Goal: Task Accomplishment & Management: Use online tool/utility

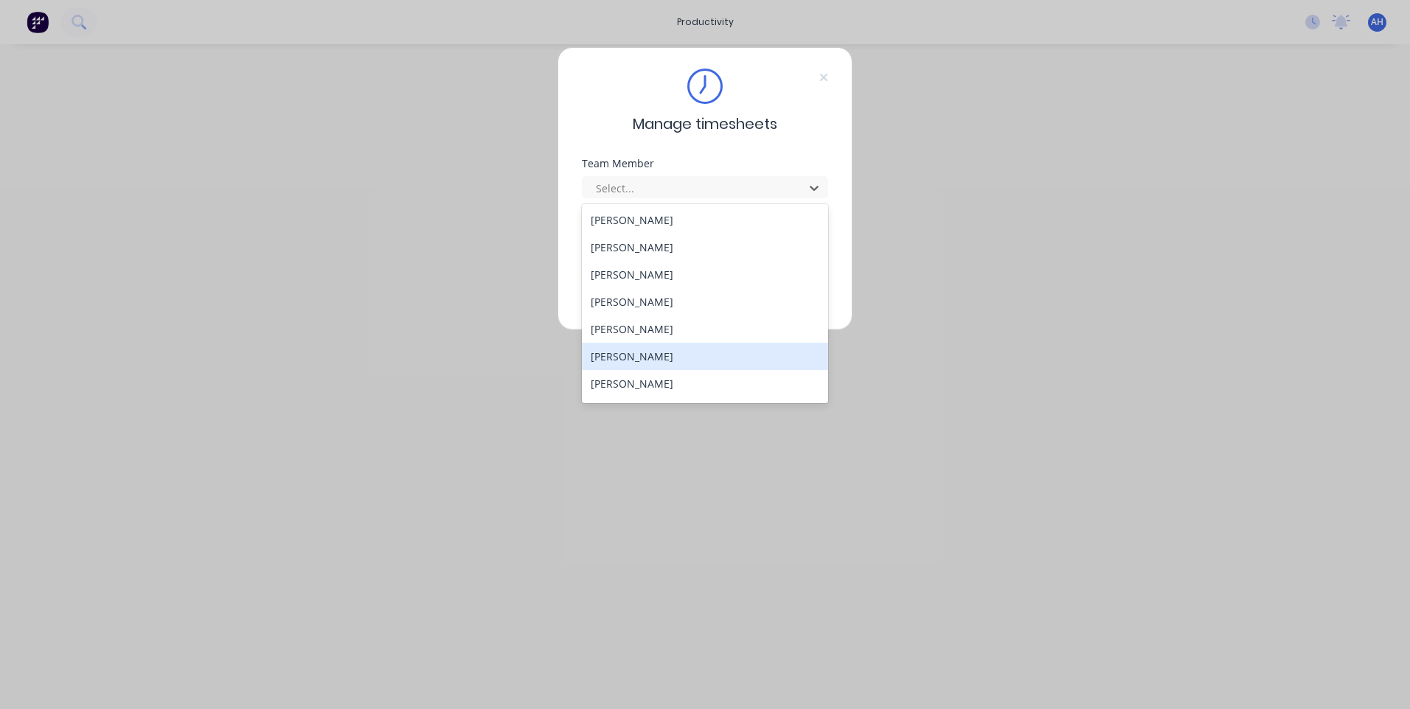
scroll to position [789, 0]
click at [697, 365] on div "Tewdwr [PERSON_NAME]" at bounding box center [705, 359] width 246 height 27
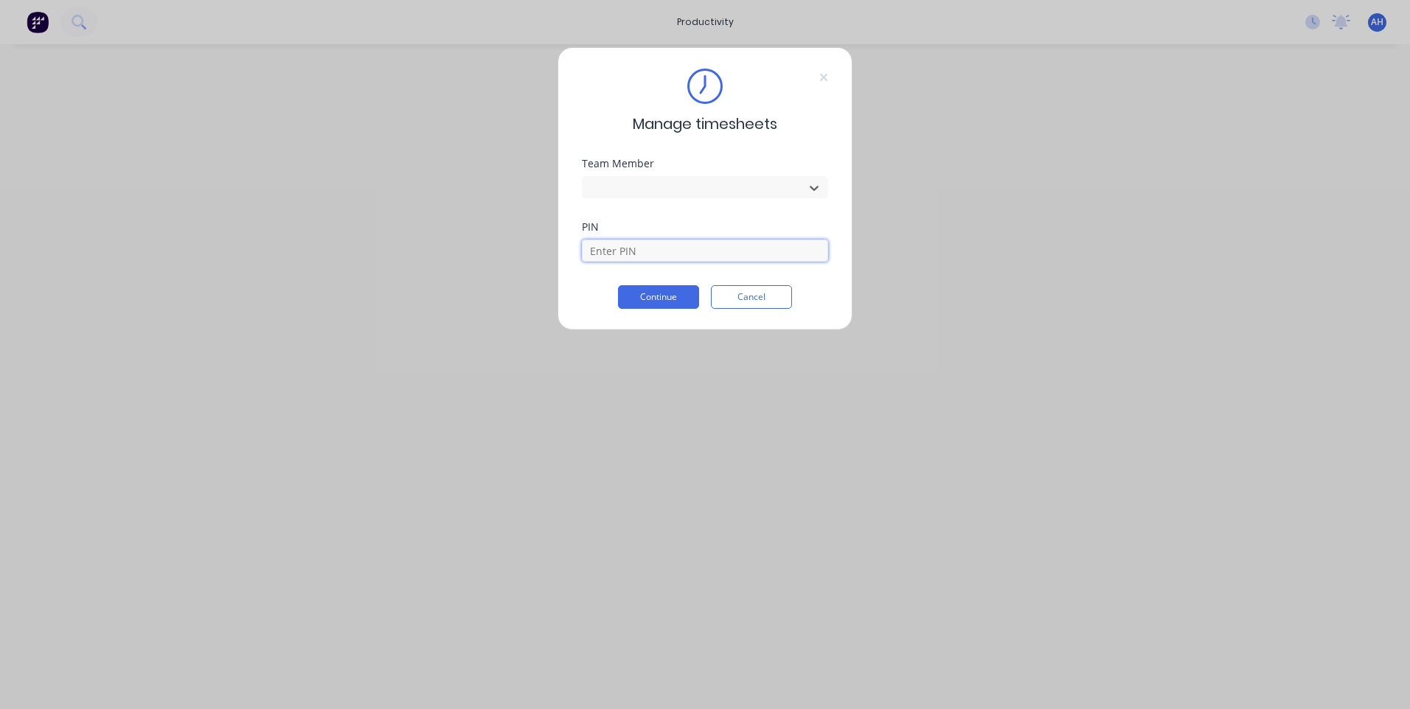
click at [652, 257] on input at bounding box center [705, 251] width 246 height 22
type input "2711"
click at [656, 288] on button "Continue" at bounding box center [658, 297] width 81 height 24
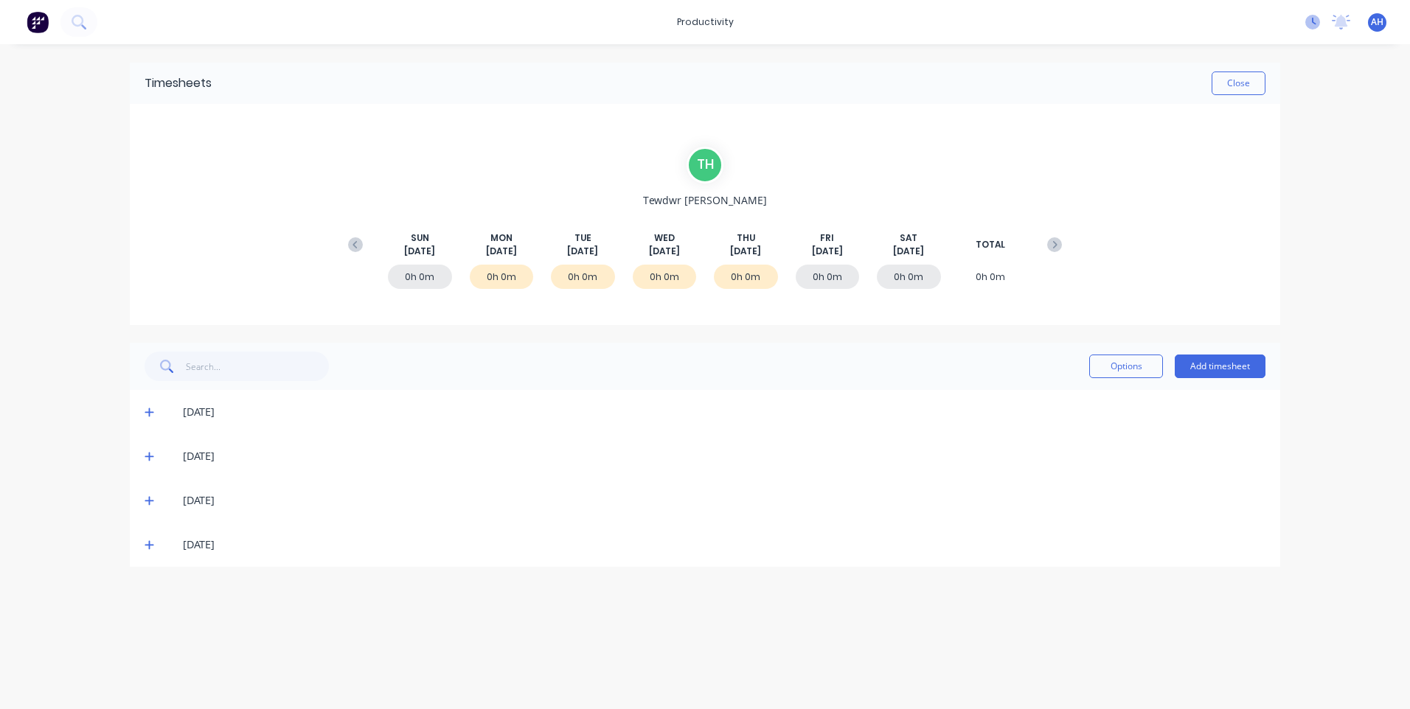
click at [1308, 27] on icon at bounding box center [1312, 22] width 15 height 15
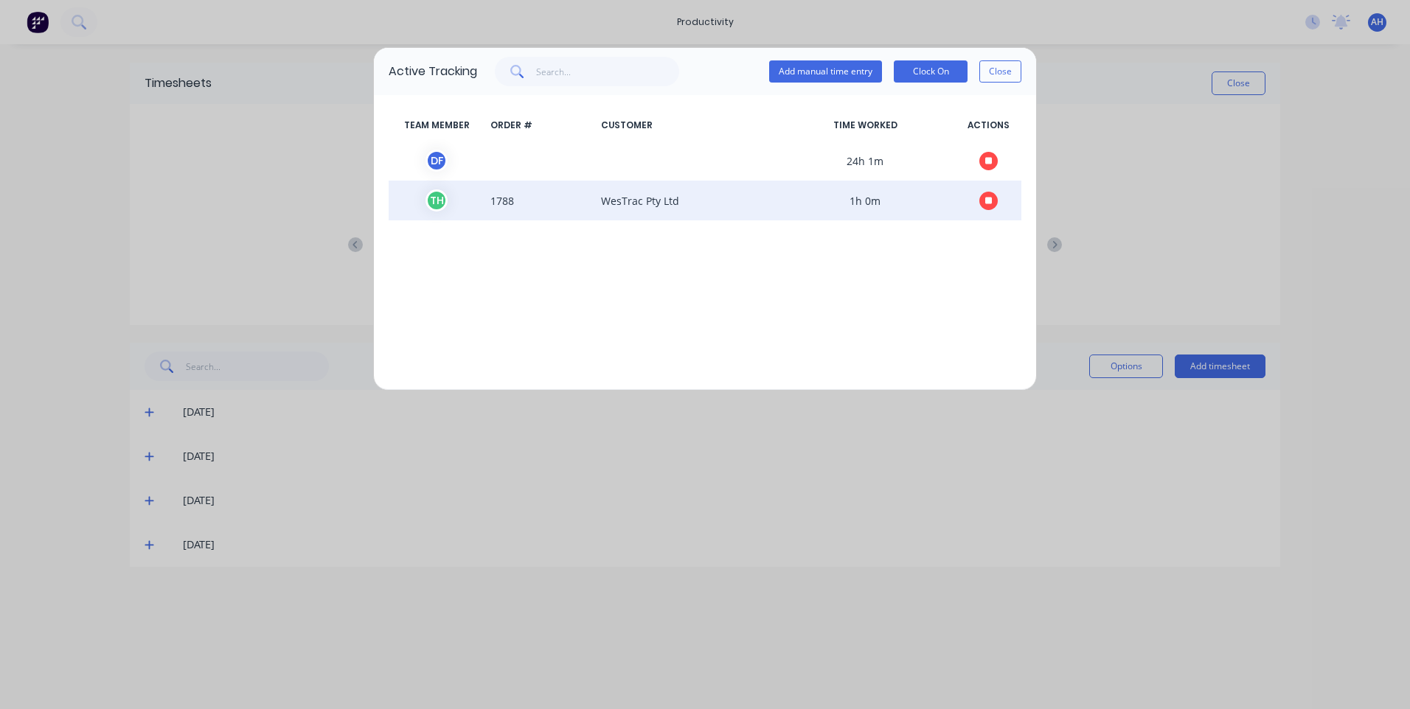
click at [986, 201] on icon "button" at bounding box center [988, 200] width 7 height 7
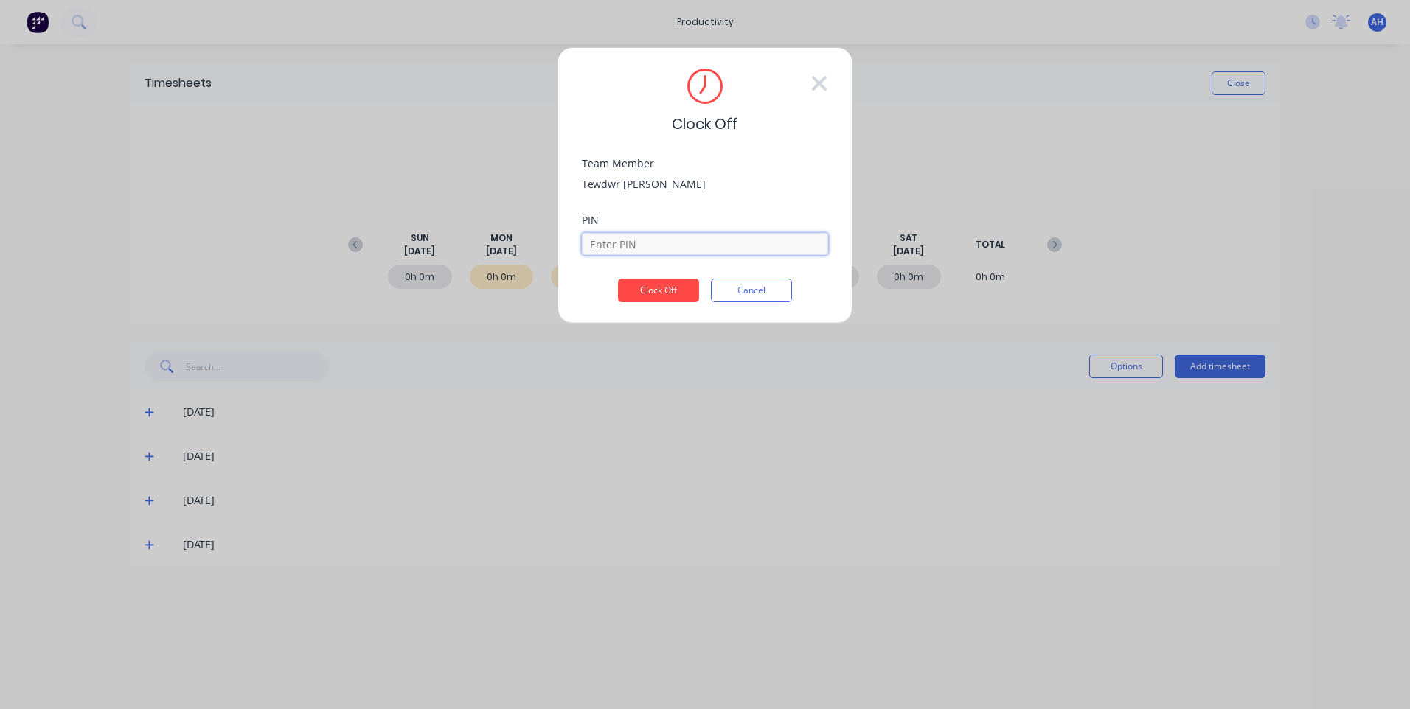
click at [667, 240] on input at bounding box center [705, 244] width 246 height 22
type input "2711"
click at [618, 279] on button "Clock Off" at bounding box center [658, 291] width 81 height 24
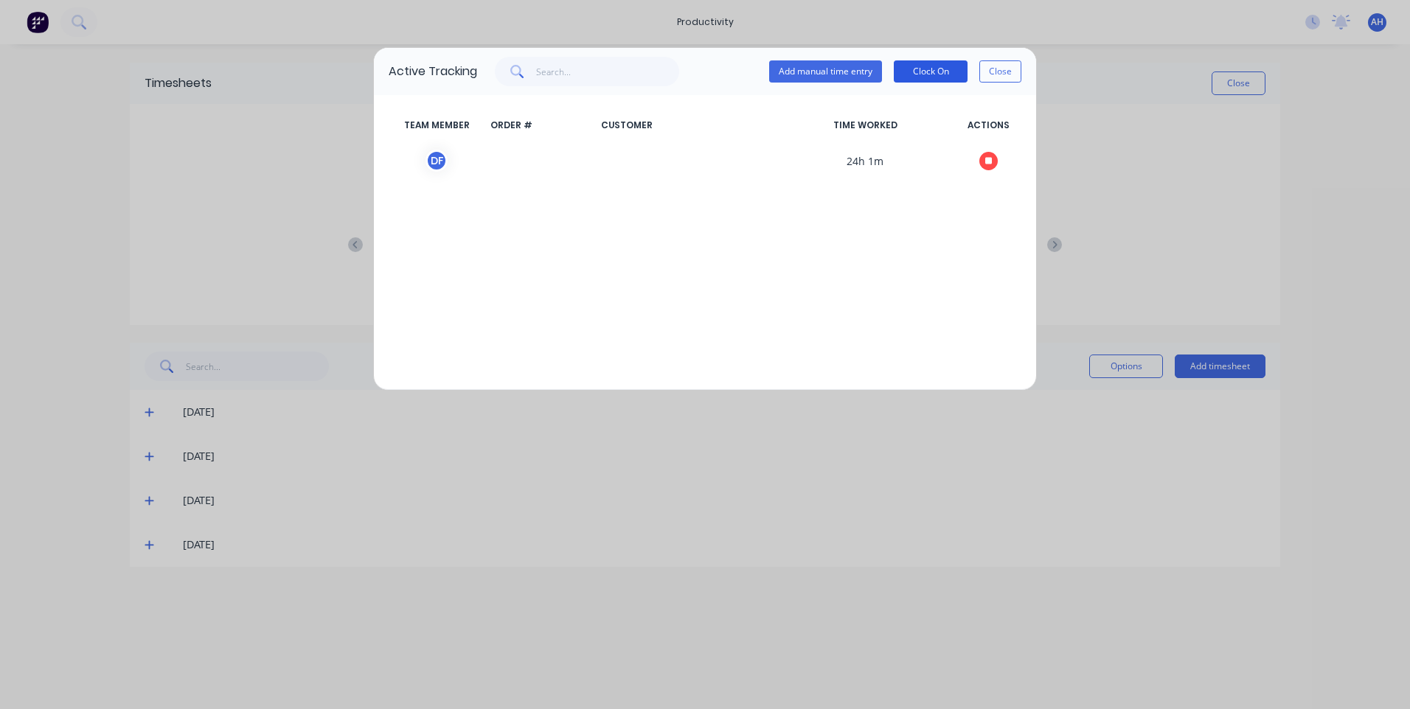
click at [935, 73] on button "Clock On" at bounding box center [931, 71] width 74 height 22
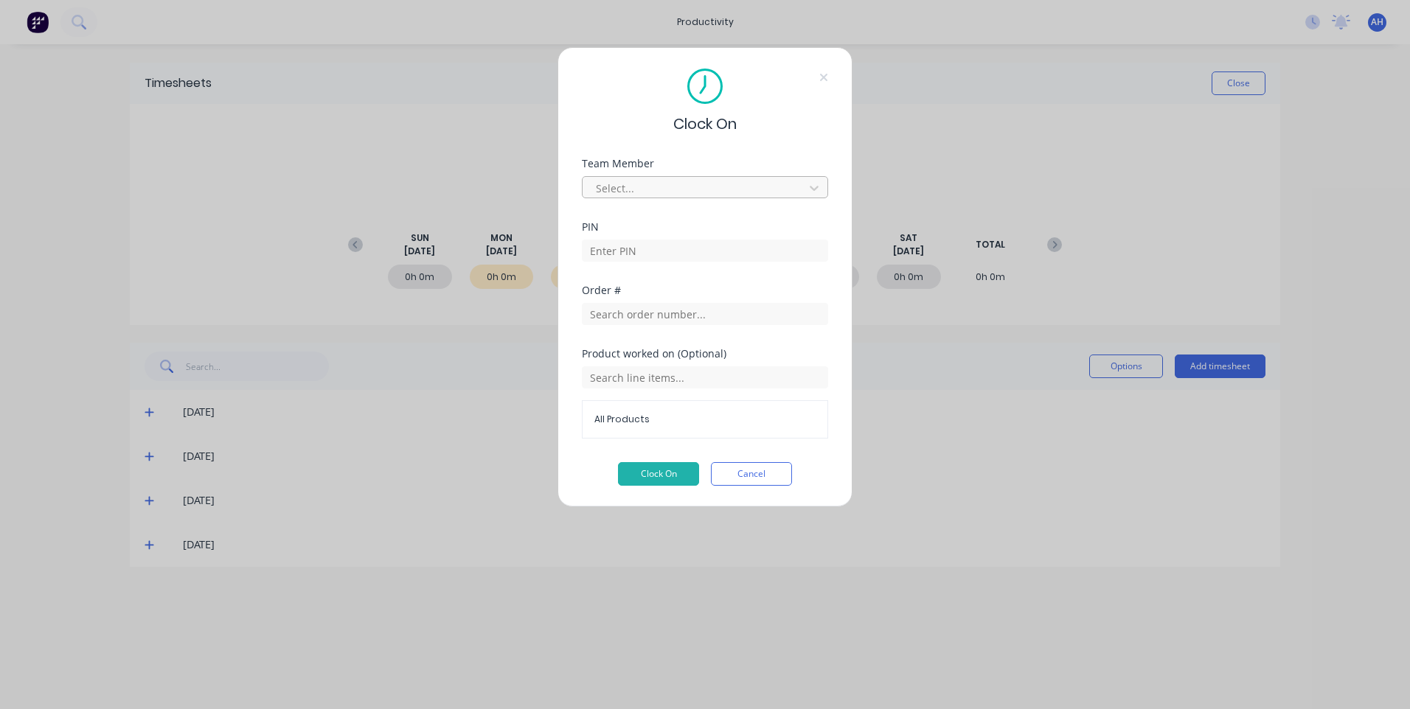
click at [630, 189] on div at bounding box center [695, 188] width 202 height 18
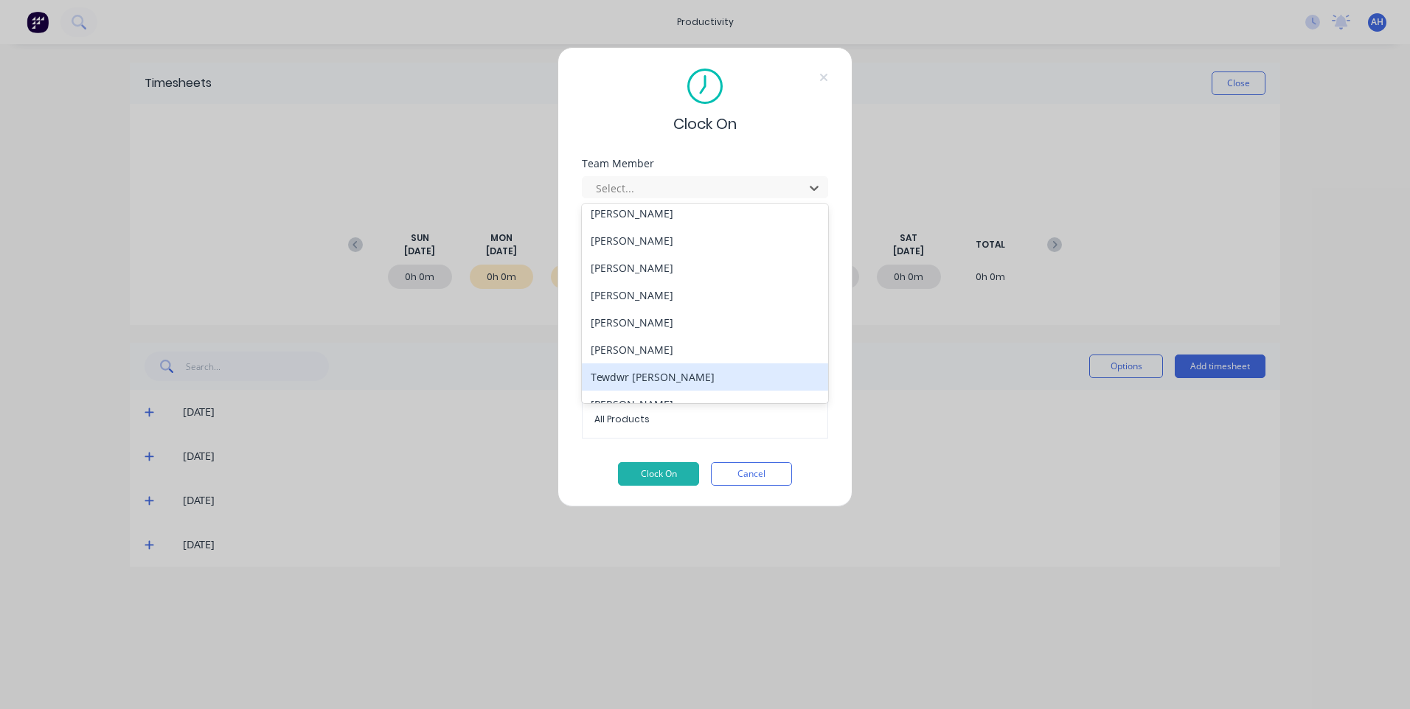
scroll to position [789, 0]
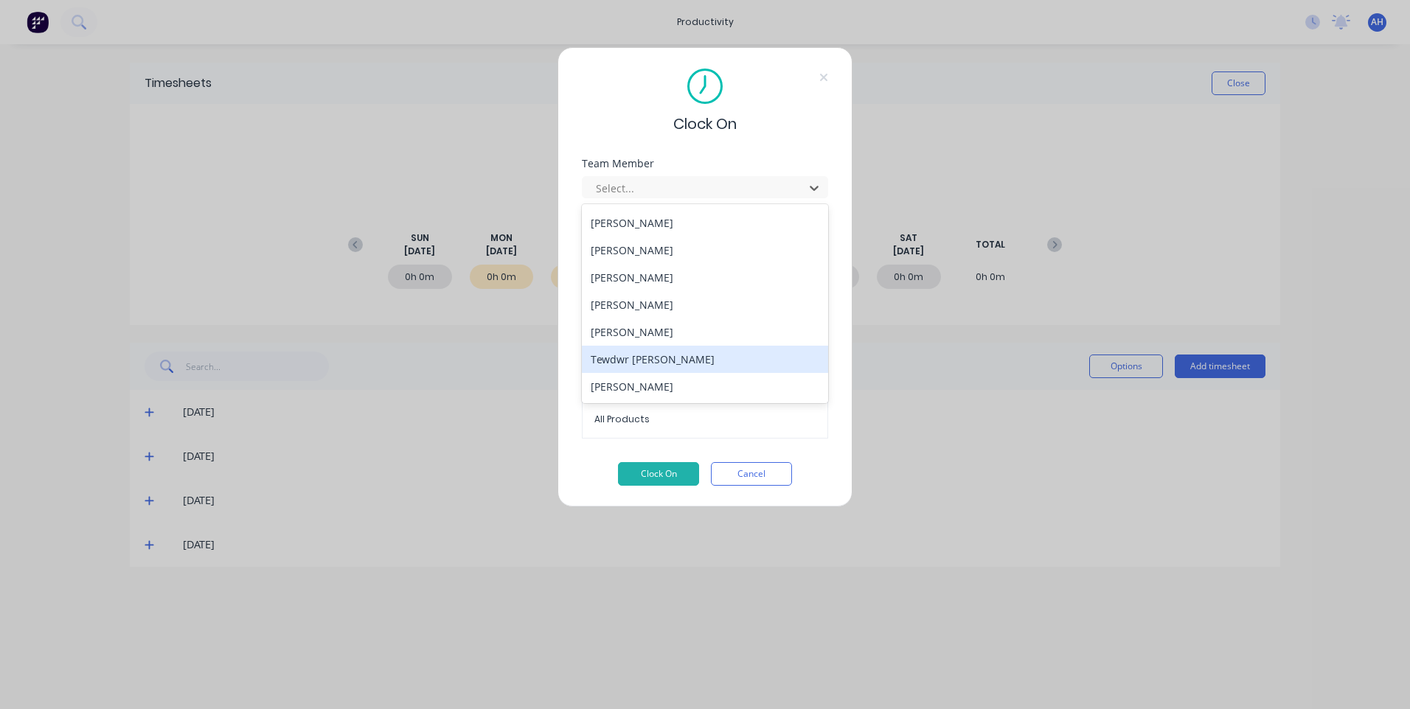
click at [686, 361] on div "Tewdwr [PERSON_NAME]" at bounding box center [705, 359] width 246 height 27
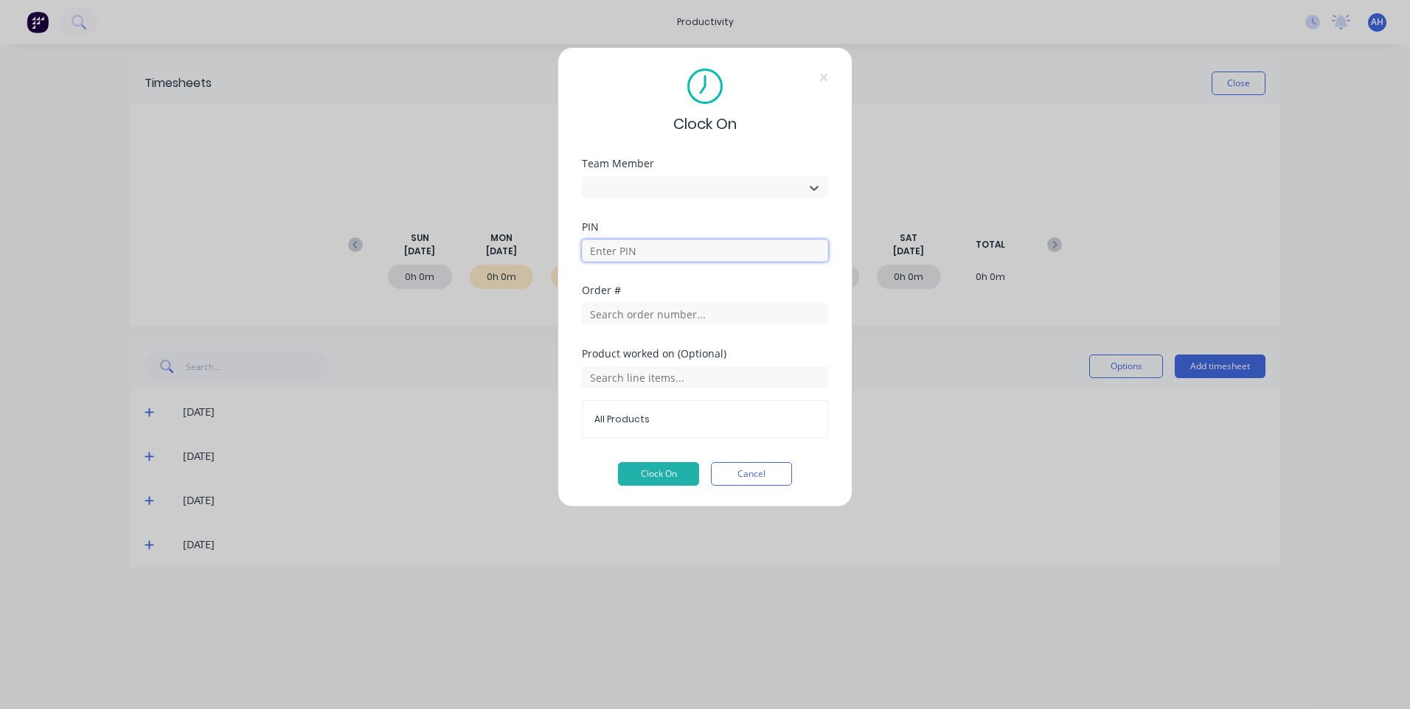
drag, startPoint x: 637, startPoint y: 245, endPoint x: 629, endPoint y: 250, distance: 9.6
click at [636, 246] on input at bounding box center [705, 251] width 246 height 22
type input "2711"
click at [622, 310] on input "text" at bounding box center [705, 314] width 246 height 22
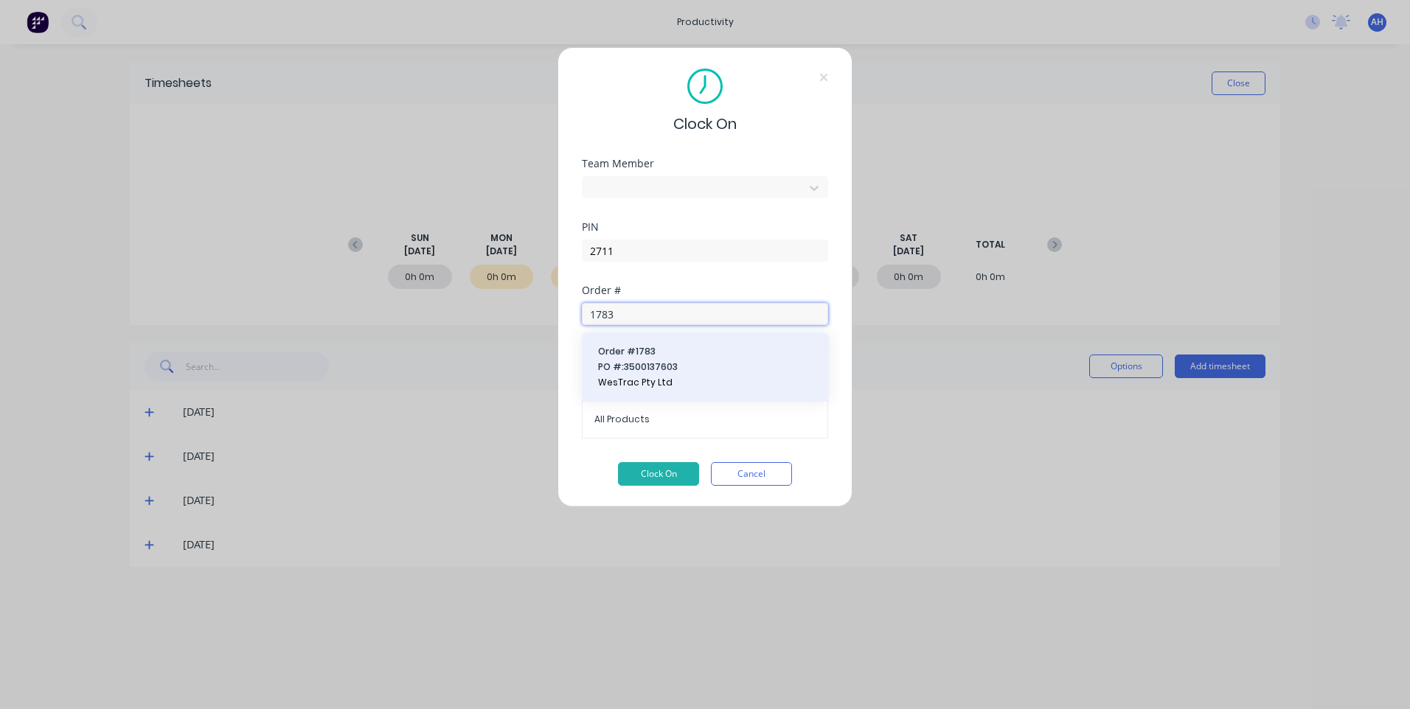
type input "1783"
click at [686, 372] on span "PO #: 3500137603" at bounding box center [705, 367] width 215 height 13
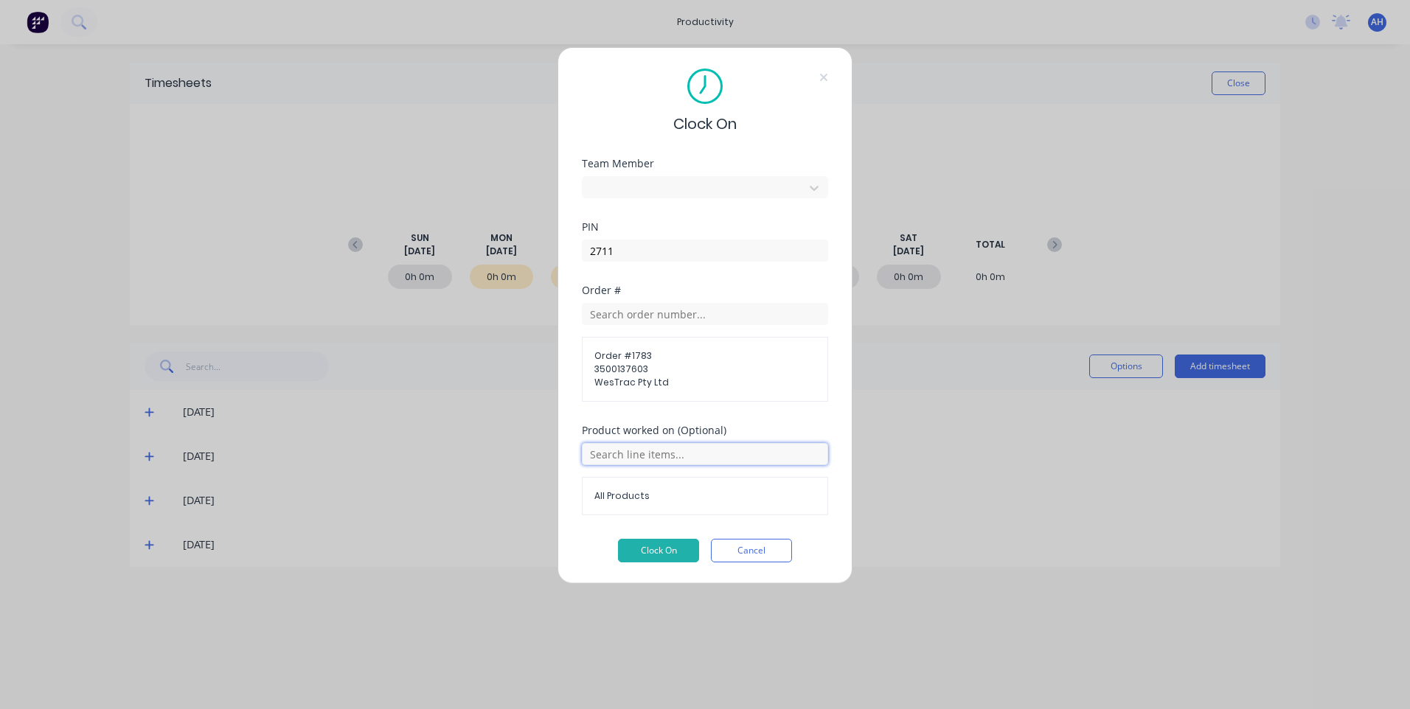
click at [641, 459] on input "text" at bounding box center [705, 454] width 246 height 22
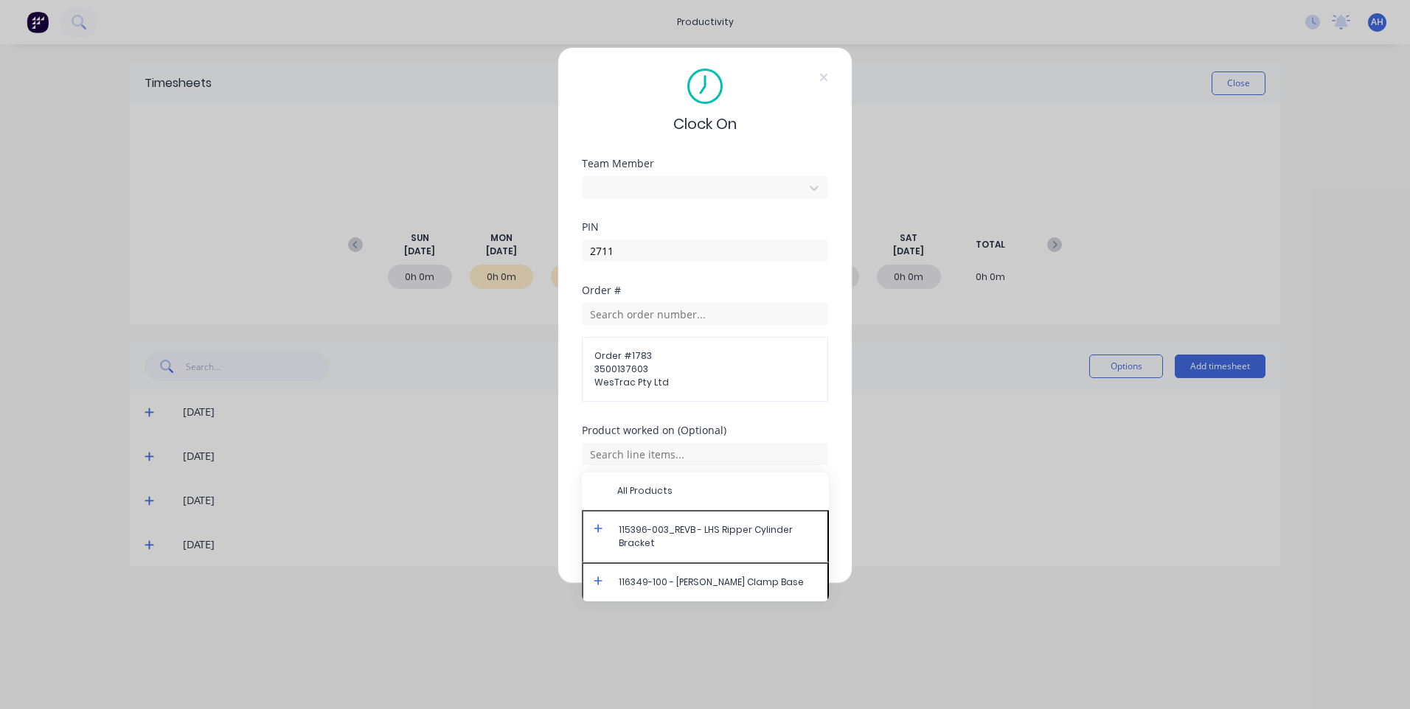
click at [863, 484] on div "Clock On Team Member Tewdwr Hoffman PIN 2711 Order # Order # 1783 3500137603 We…" at bounding box center [705, 354] width 1410 height 709
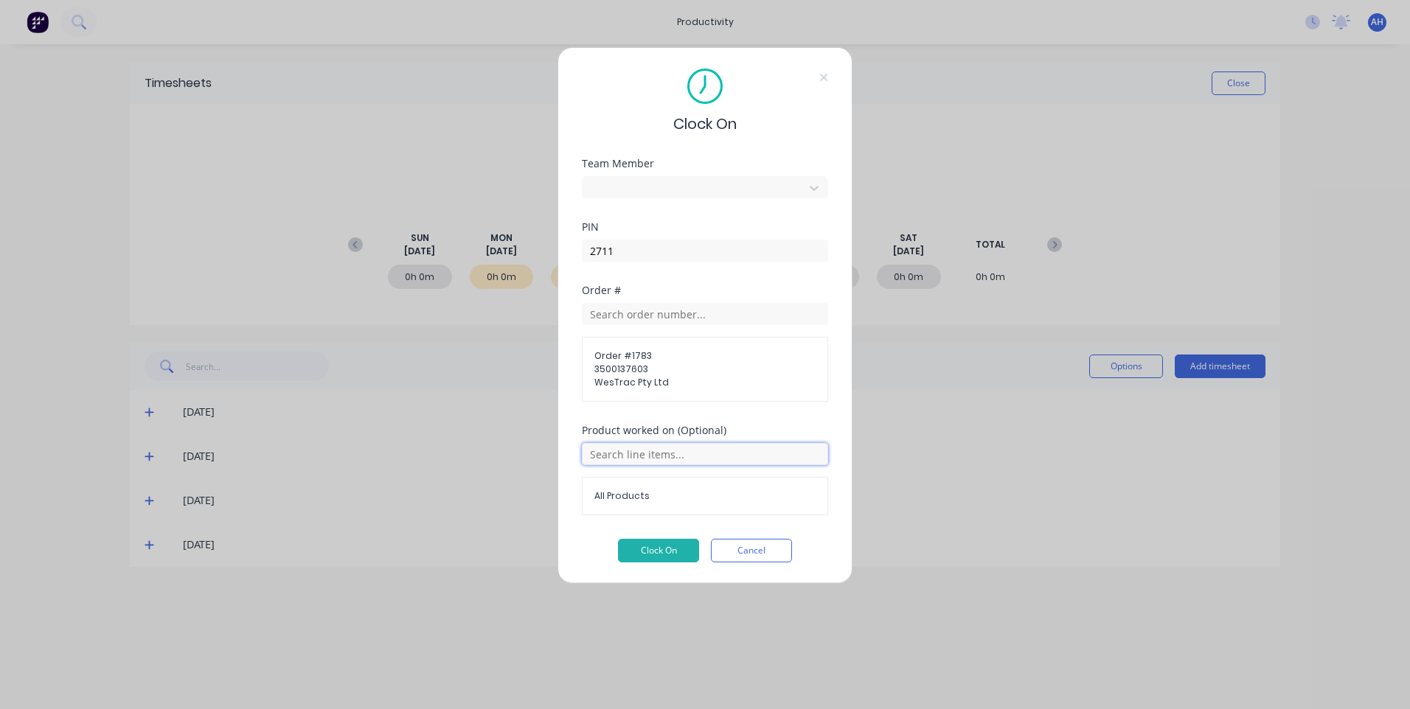
click at [648, 456] on input "text" at bounding box center [705, 454] width 246 height 22
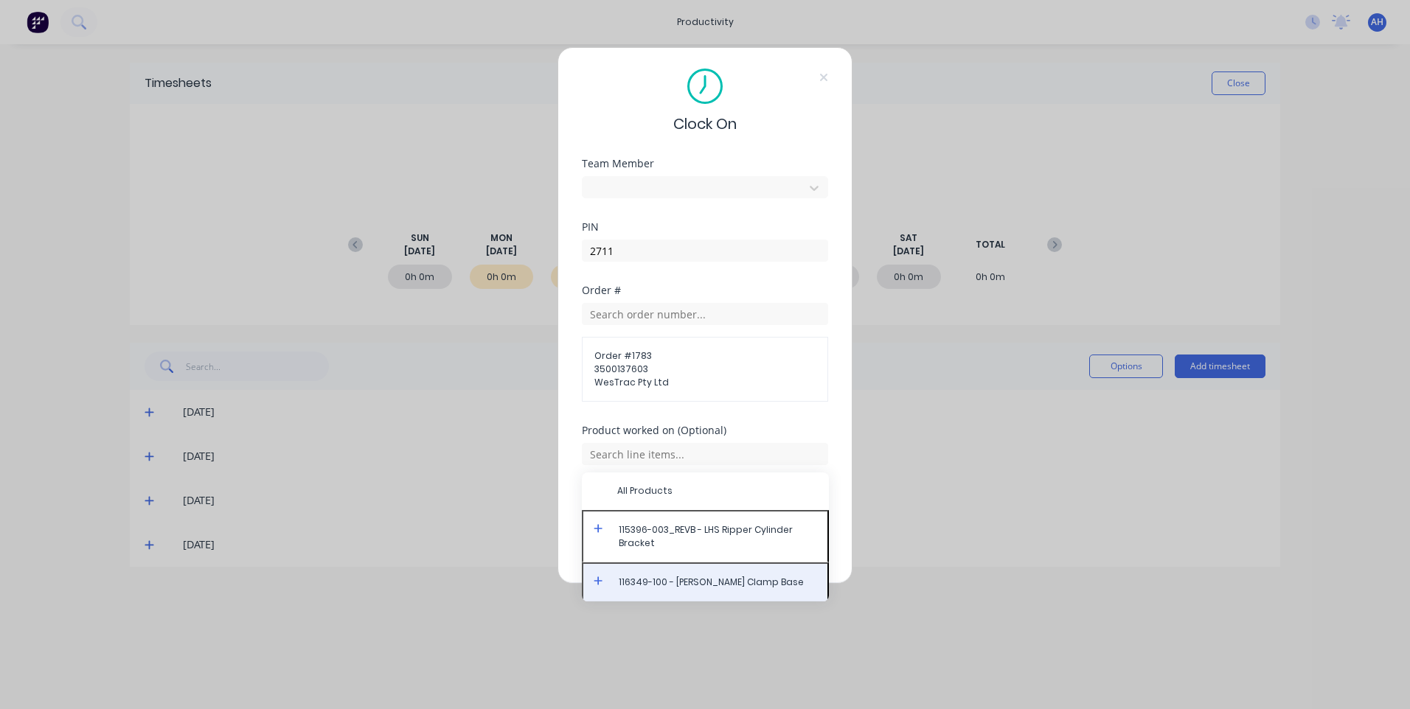
click at [742, 583] on span "116349-100 - Stauff Clamp Base" at bounding box center [717, 582] width 197 height 13
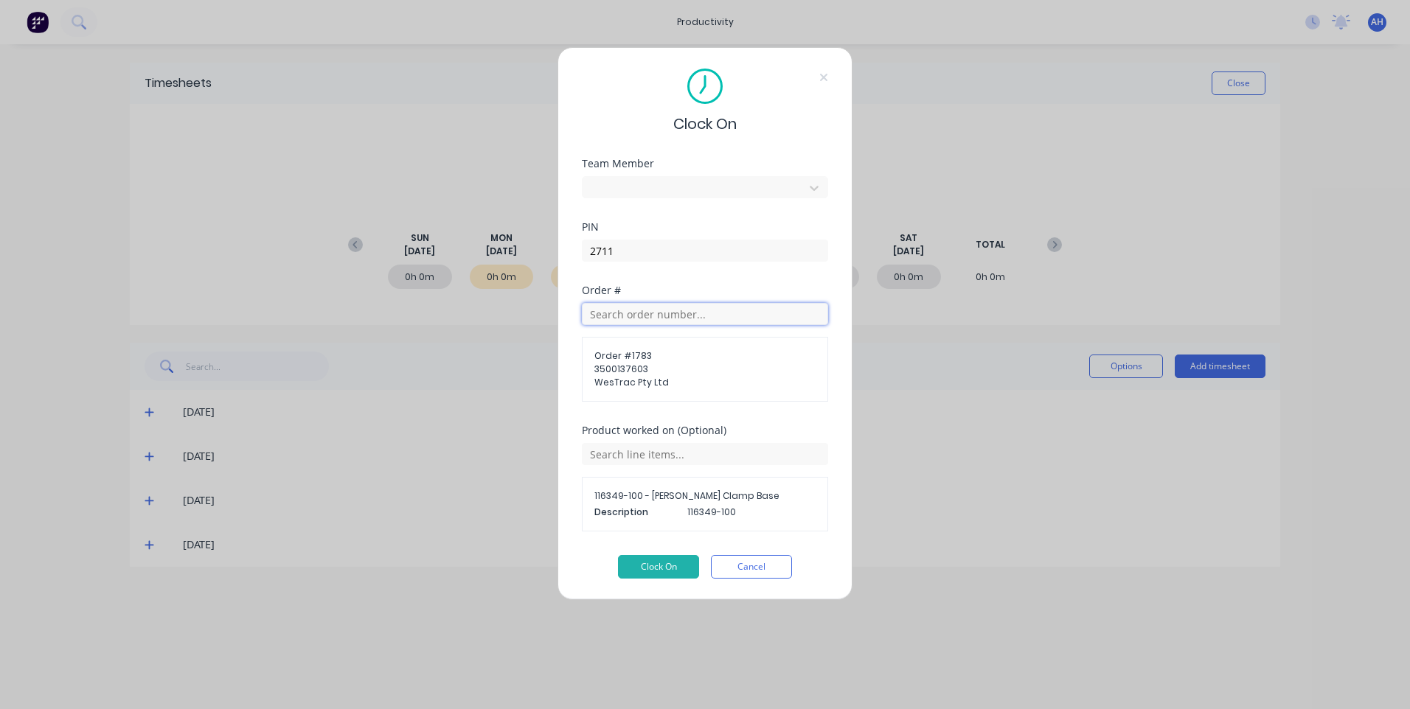
click at [630, 318] on input "text" at bounding box center [705, 314] width 246 height 22
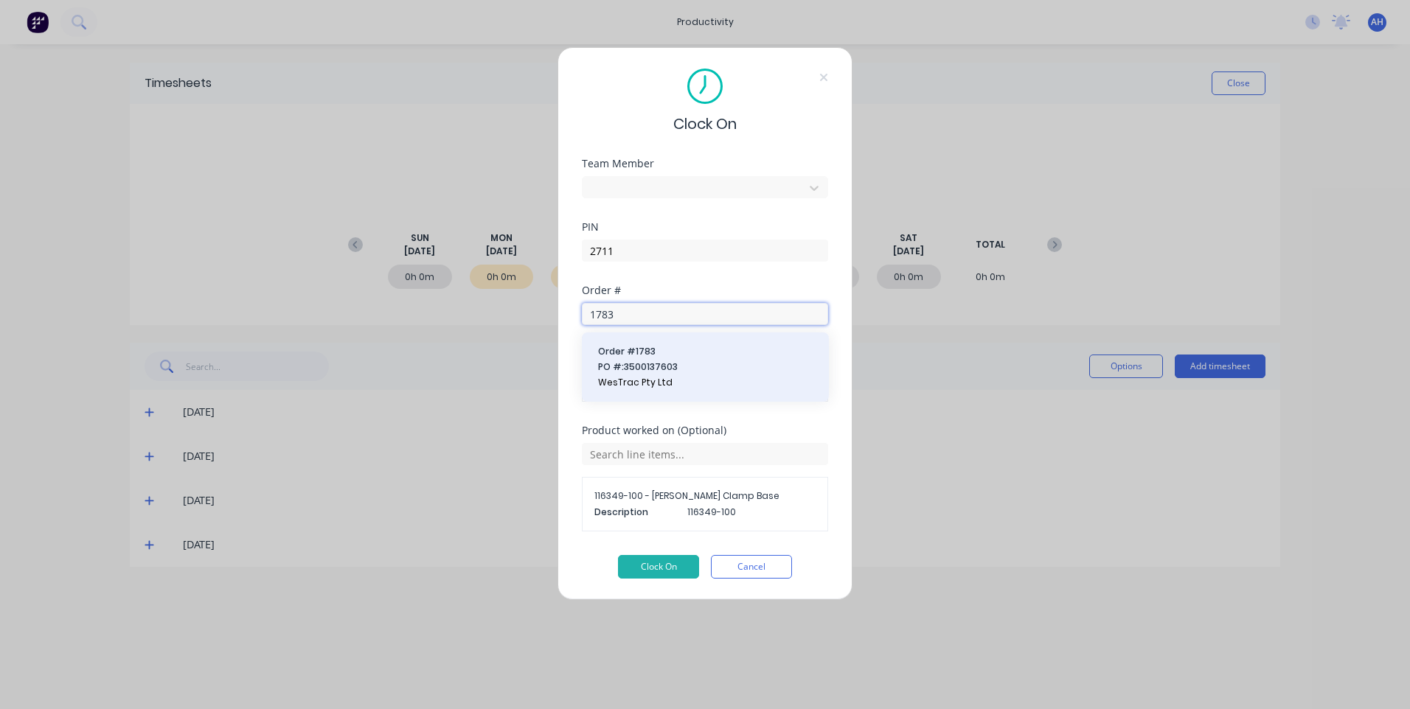
type input "1783"
click at [666, 372] on span "PO #: 3500137603" at bounding box center [705, 367] width 215 height 13
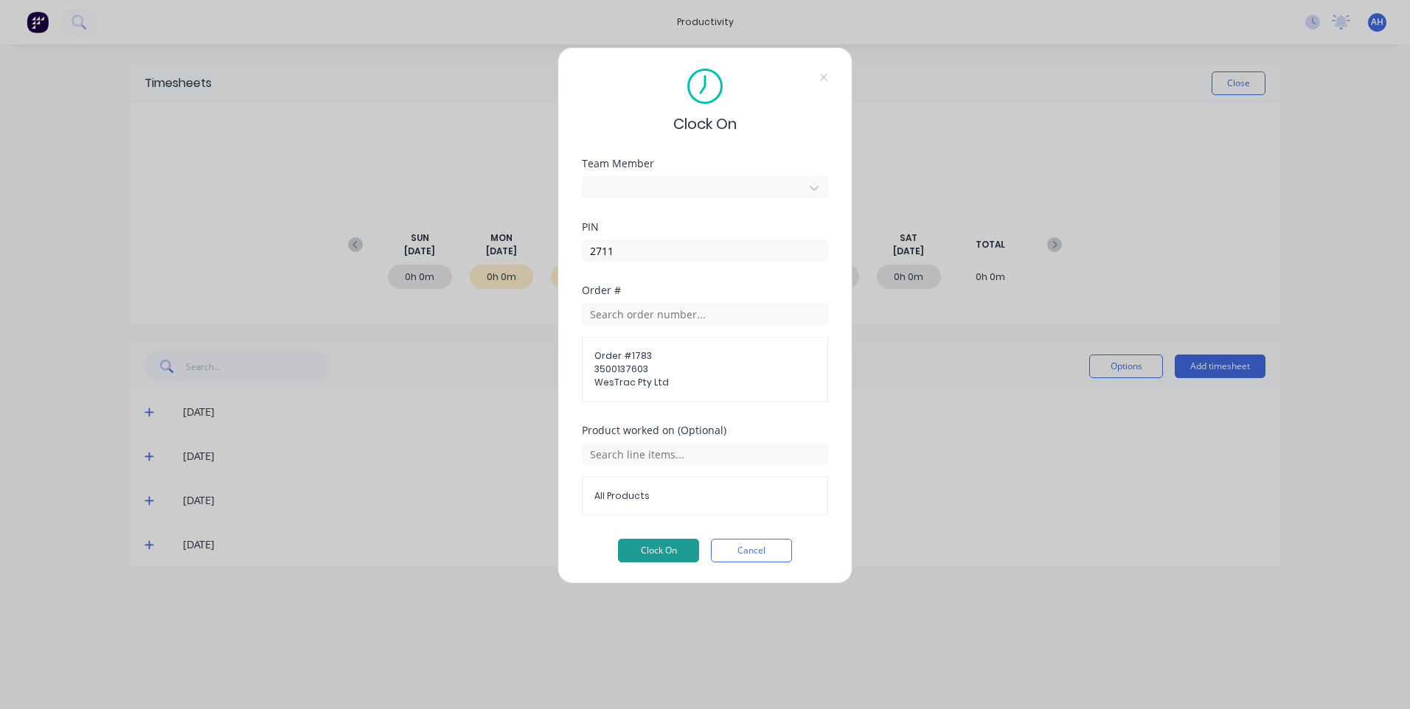
click at [652, 546] on button "Clock On" at bounding box center [658, 551] width 81 height 24
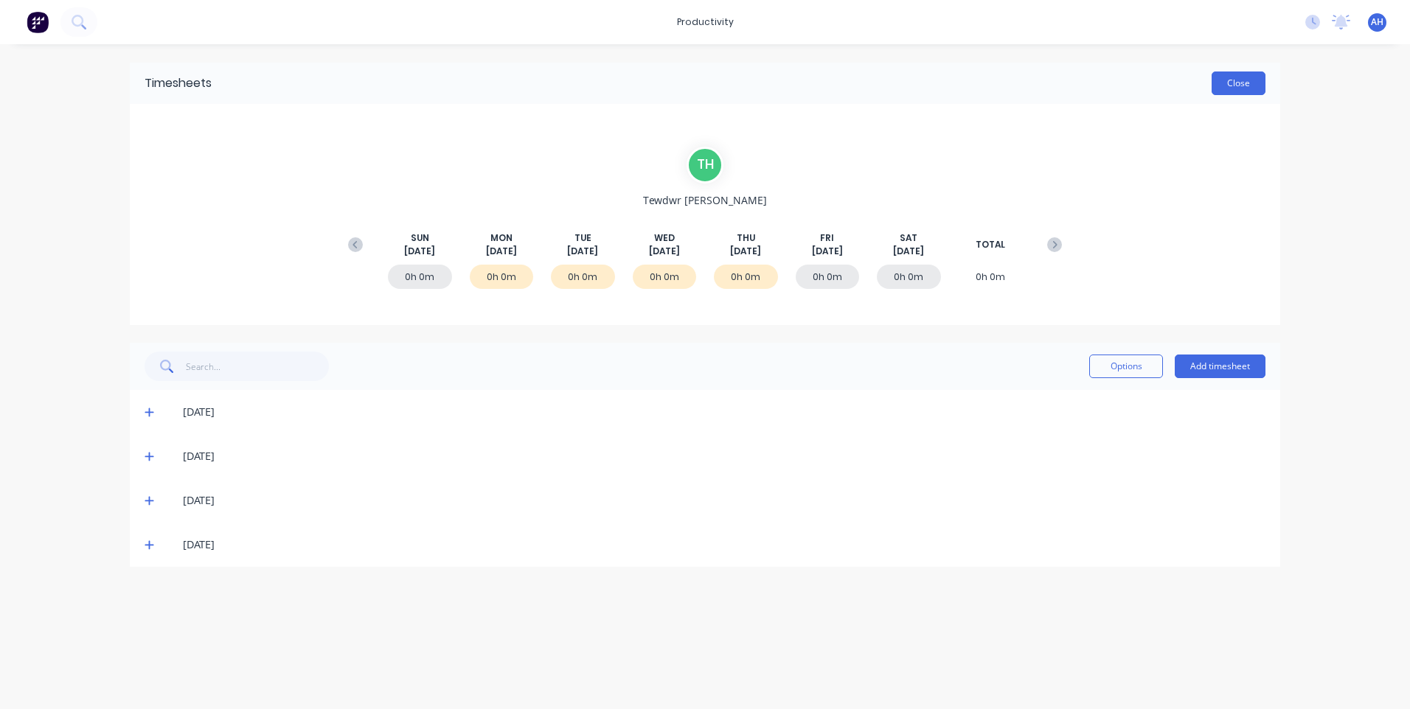
click at [1254, 87] on button "Close" at bounding box center [1238, 84] width 54 height 24
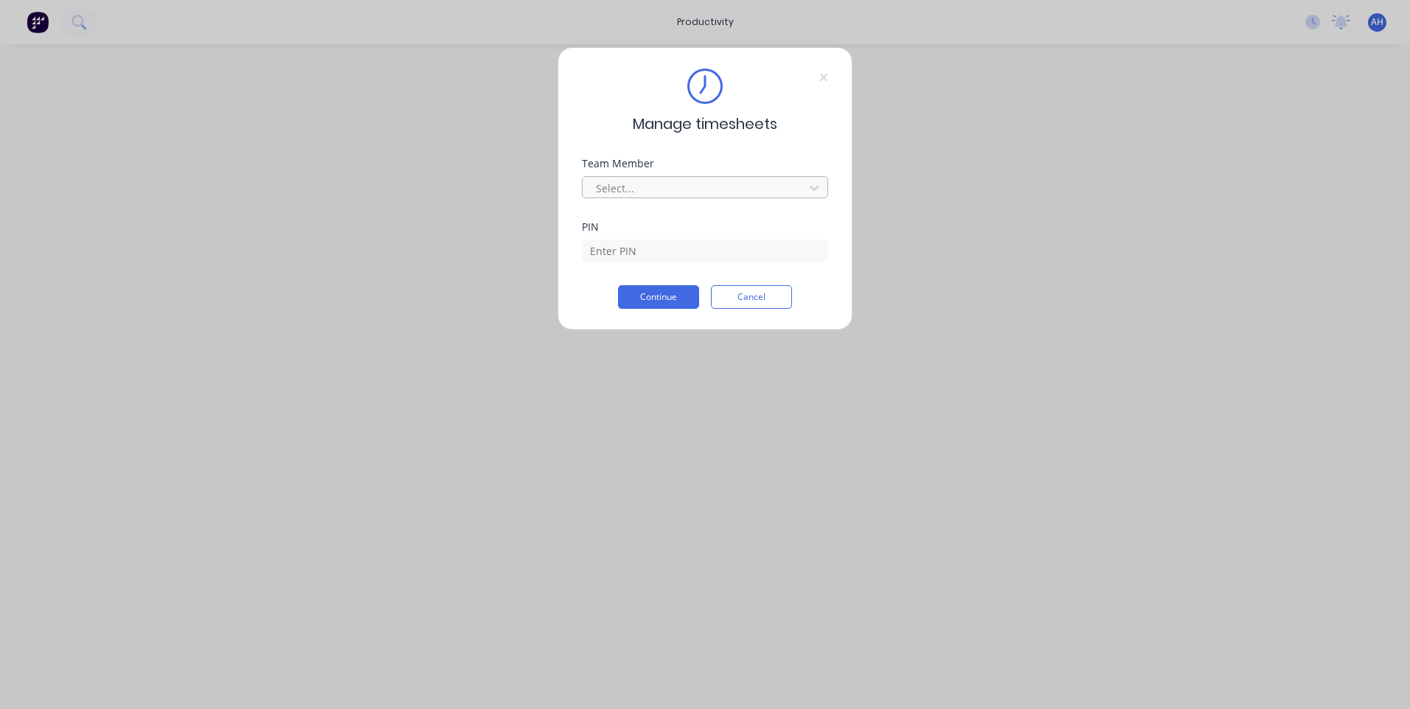
click at [680, 194] on div at bounding box center [695, 188] width 202 height 18
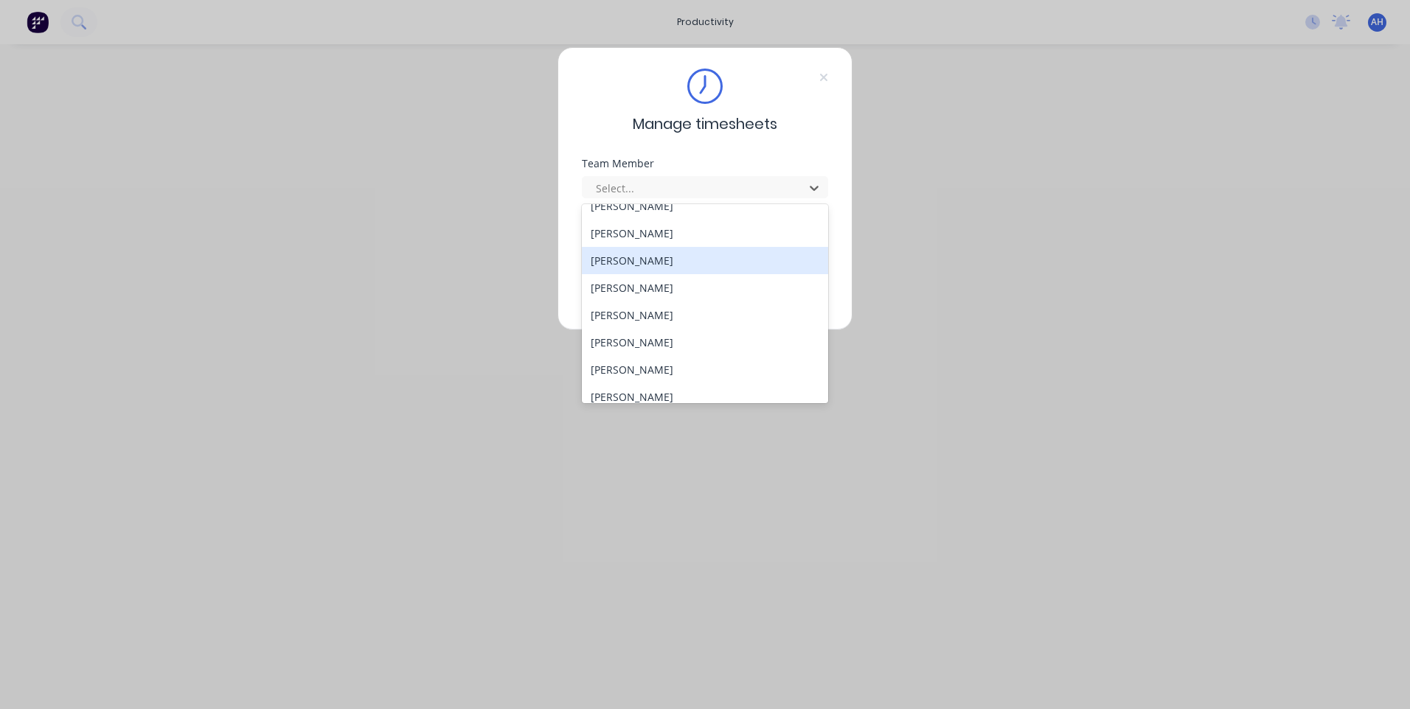
scroll to position [789, 0]
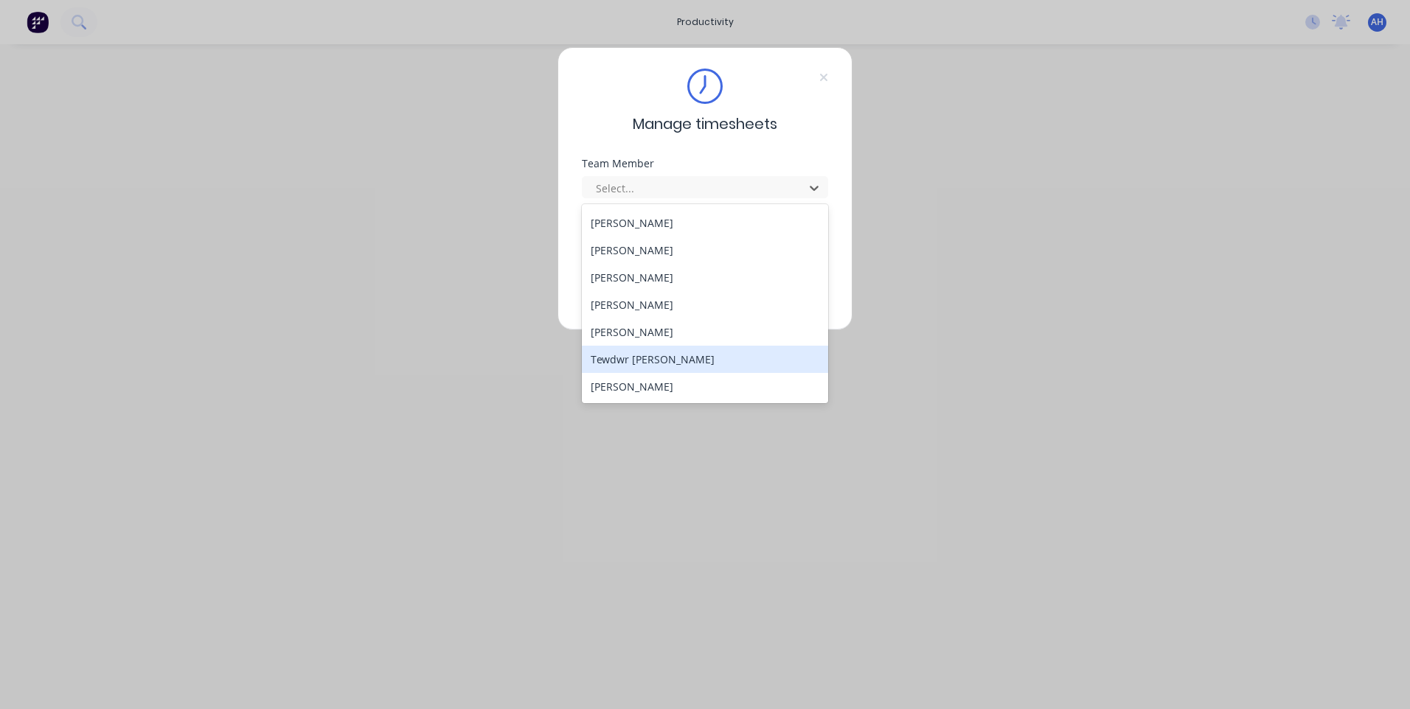
click at [710, 355] on div "Tewdwr [PERSON_NAME]" at bounding box center [705, 359] width 246 height 27
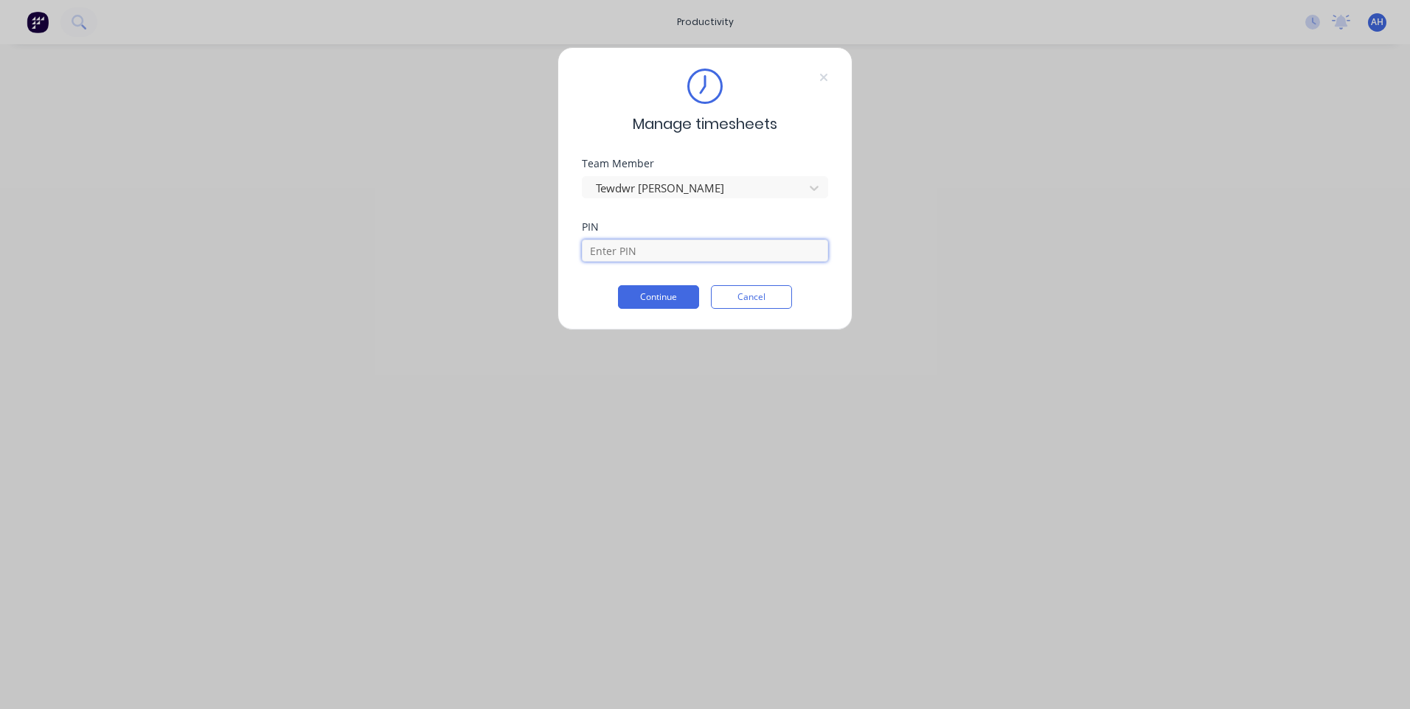
click at [634, 257] on input at bounding box center [705, 251] width 246 height 22
type input "2711"
click at [618, 285] on button "Continue" at bounding box center [658, 297] width 81 height 24
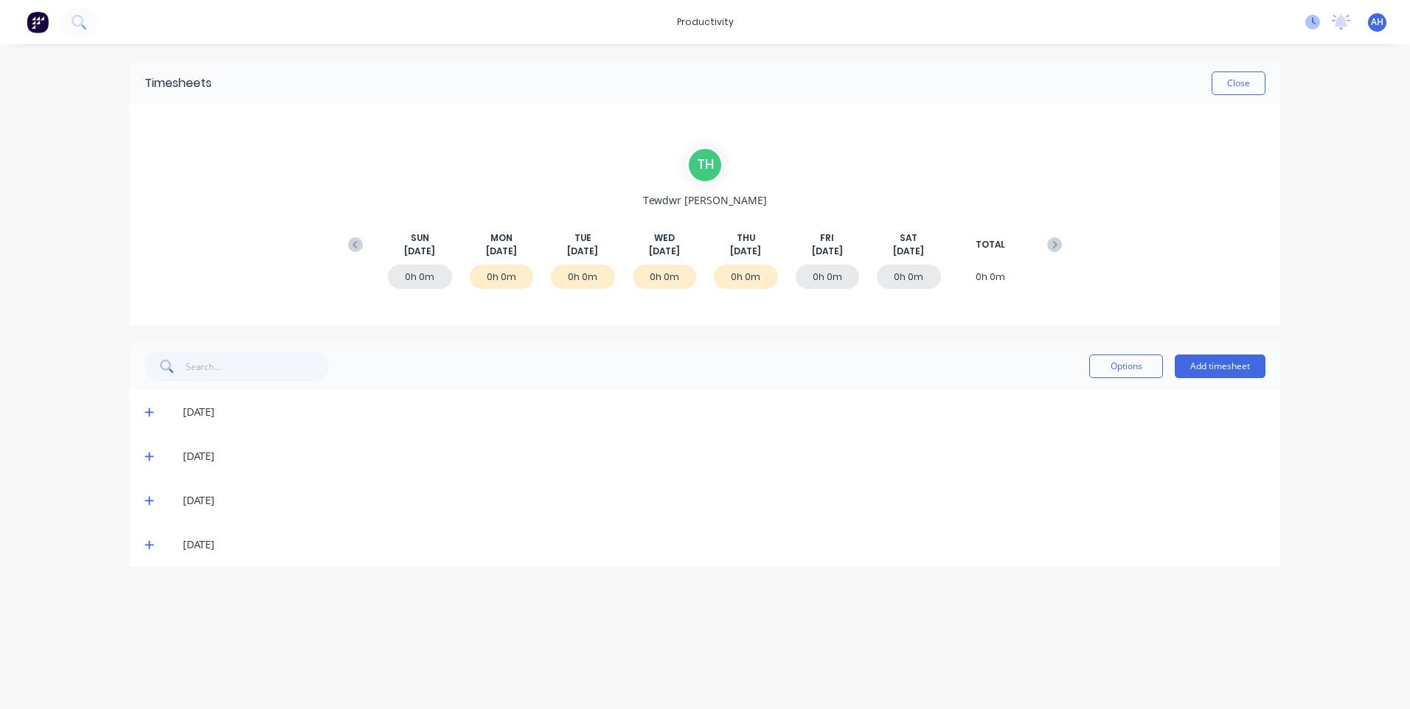
click at [1319, 21] on icon at bounding box center [1312, 22] width 15 height 15
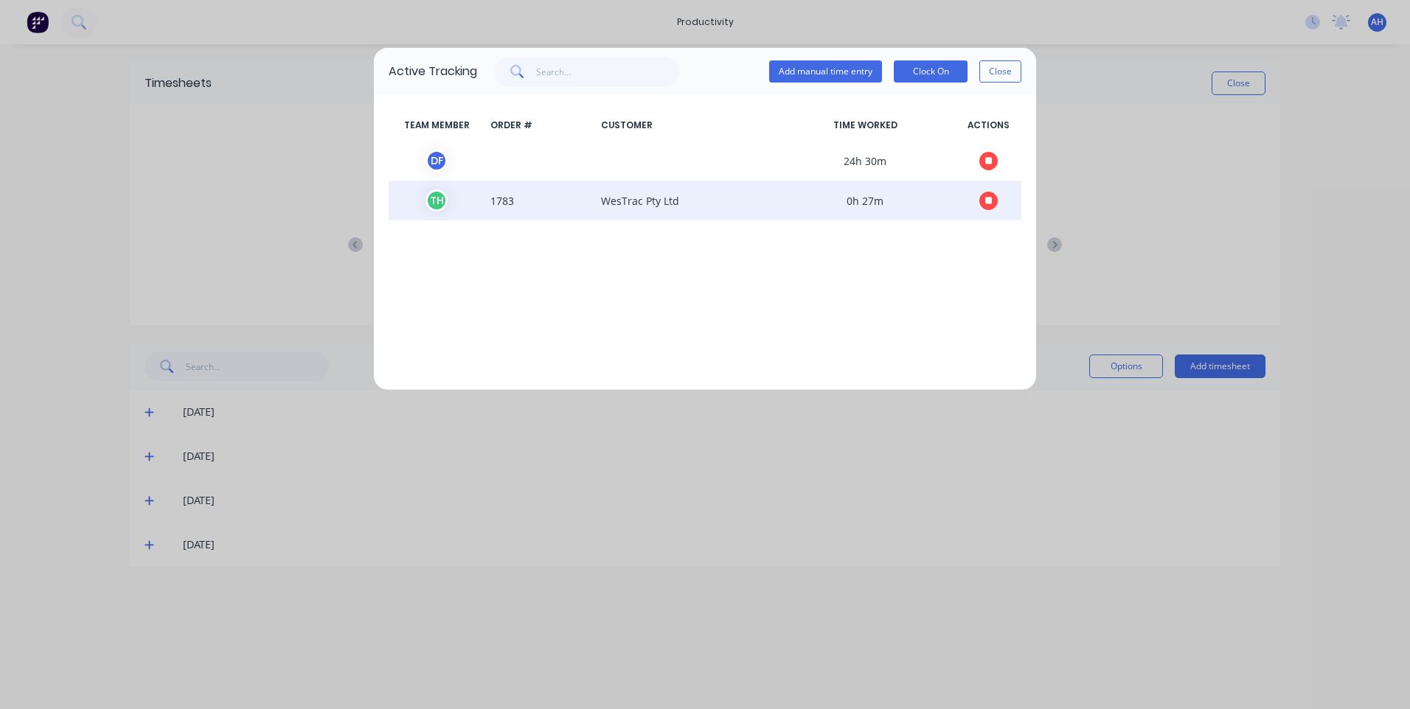
click at [988, 201] on icon "button" at bounding box center [988, 200] width 7 height 7
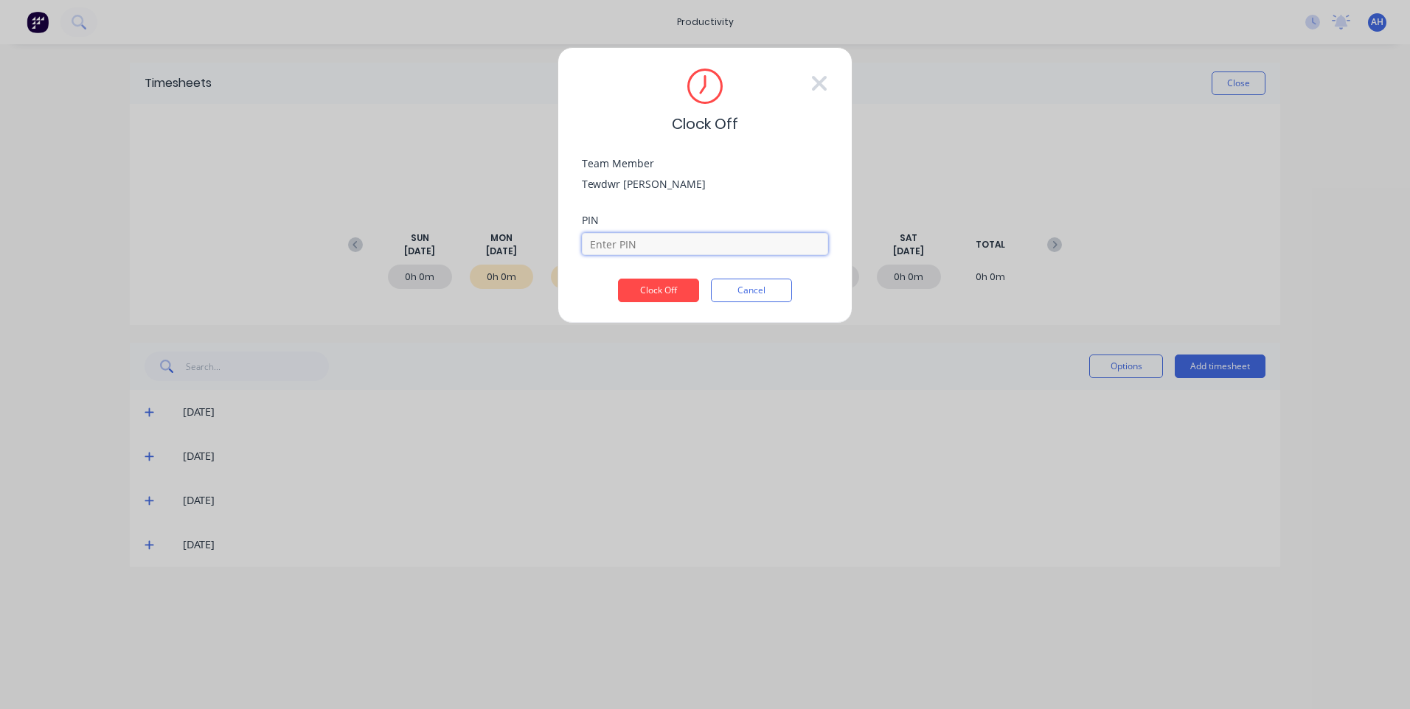
click at [712, 248] on input at bounding box center [705, 244] width 246 height 22
type input "2711"
click at [618, 279] on button "Clock Off" at bounding box center [658, 291] width 81 height 24
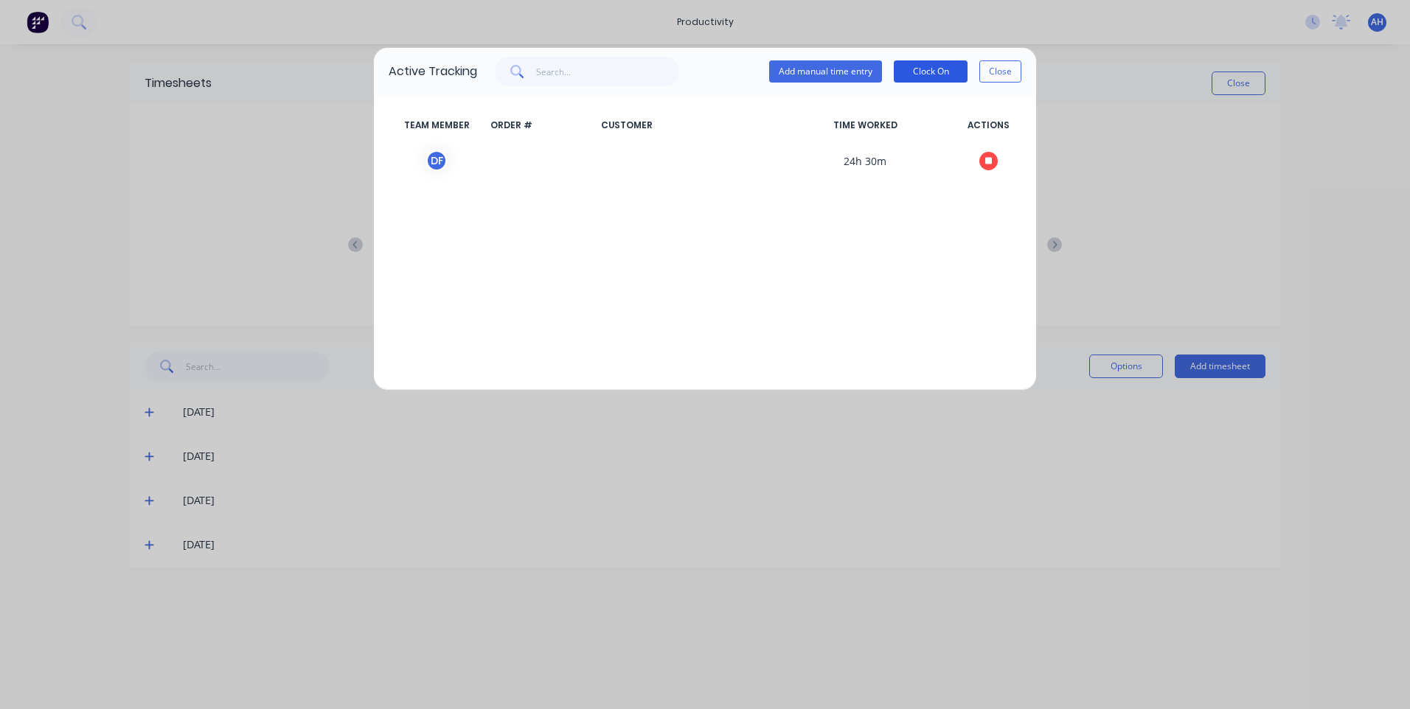
click at [924, 72] on button "Clock On" at bounding box center [931, 71] width 74 height 22
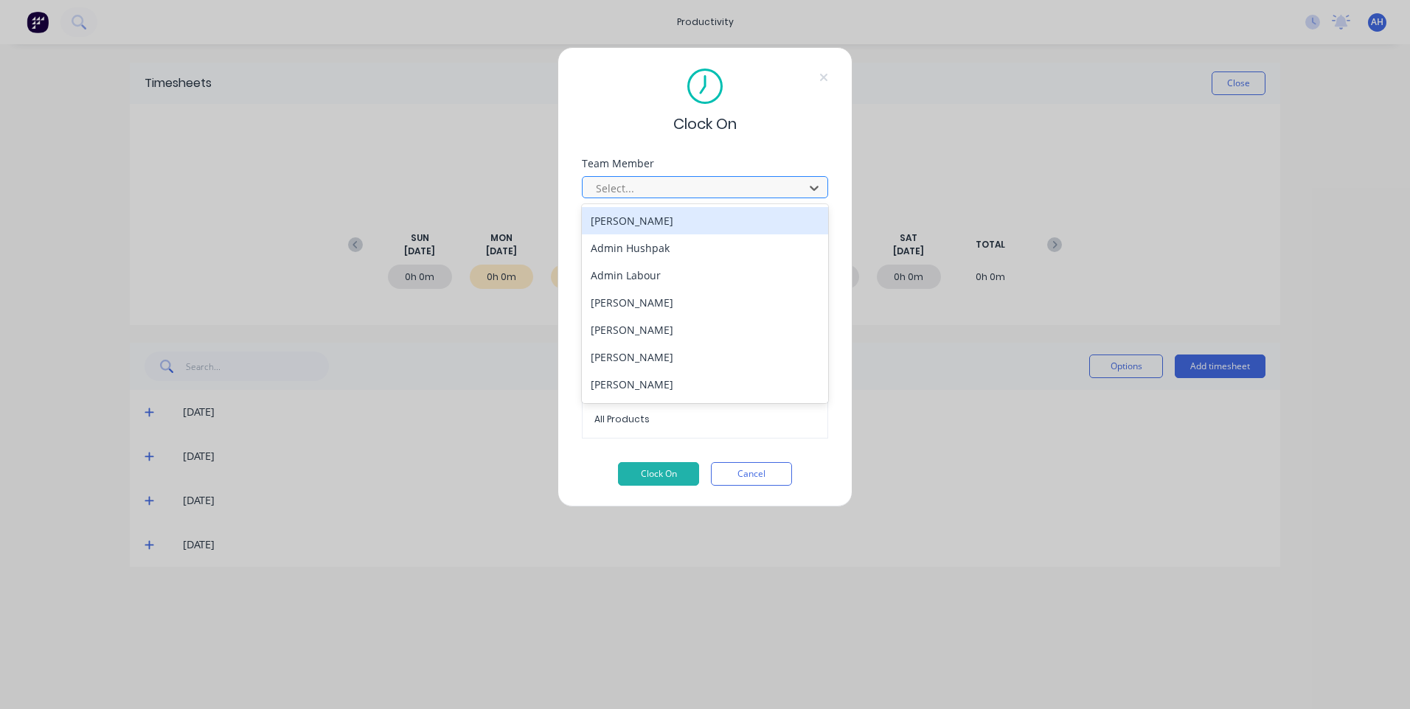
click at [682, 179] on div at bounding box center [695, 188] width 202 height 18
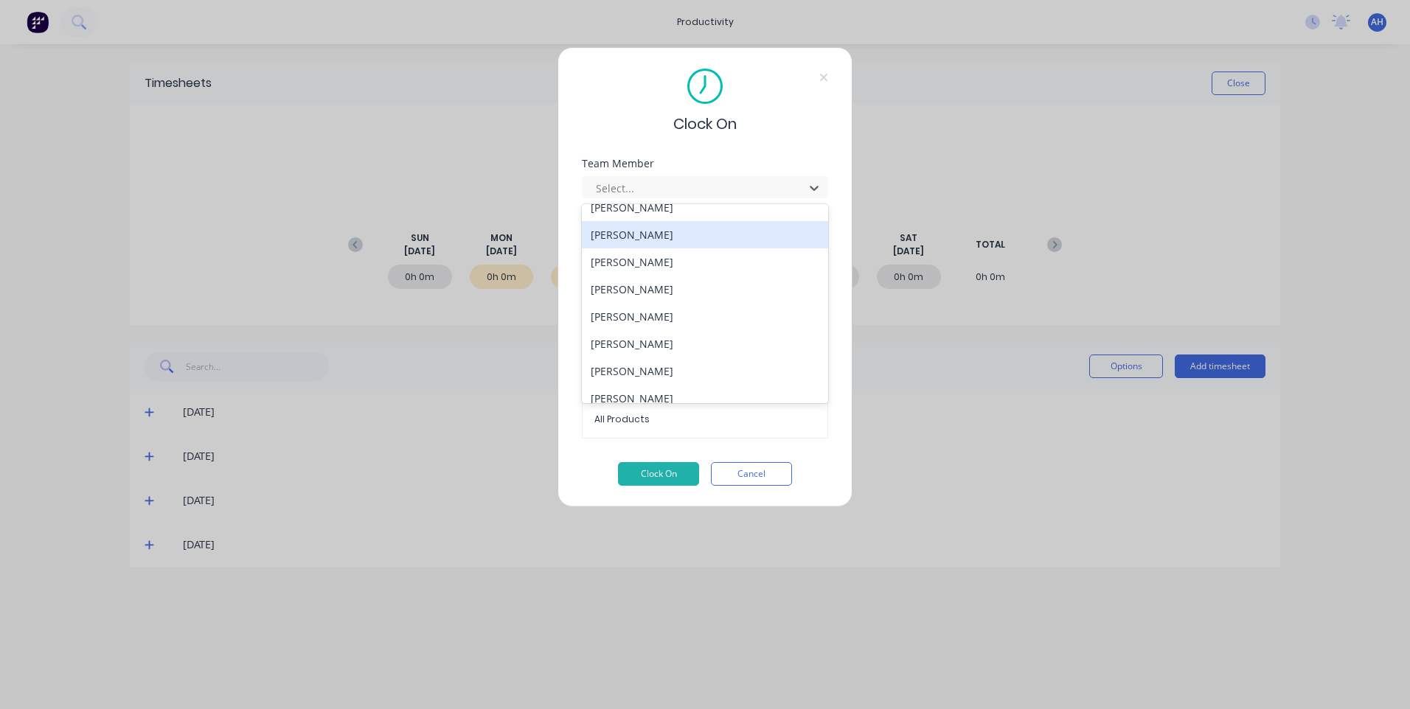
scroll to position [789, 0]
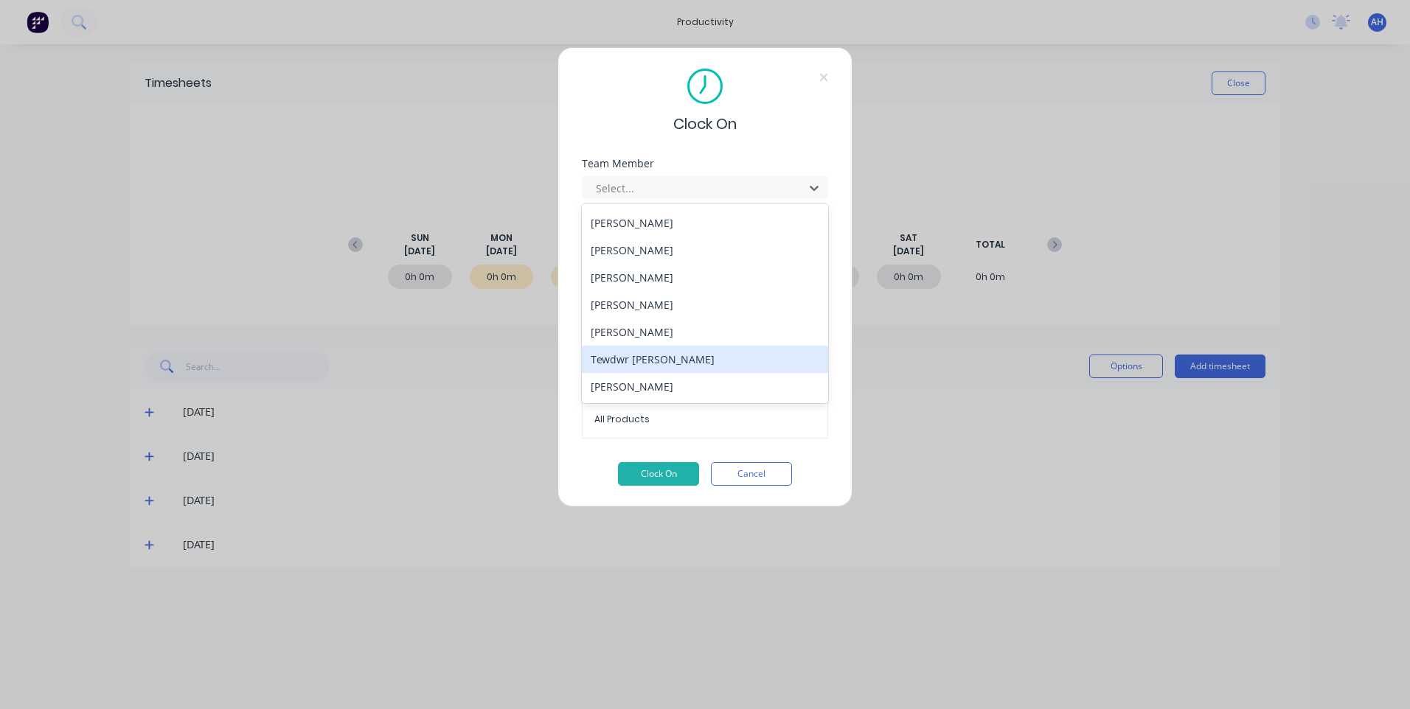
click at [686, 353] on div "Tewdwr [PERSON_NAME]" at bounding box center [705, 359] width 246 height 27
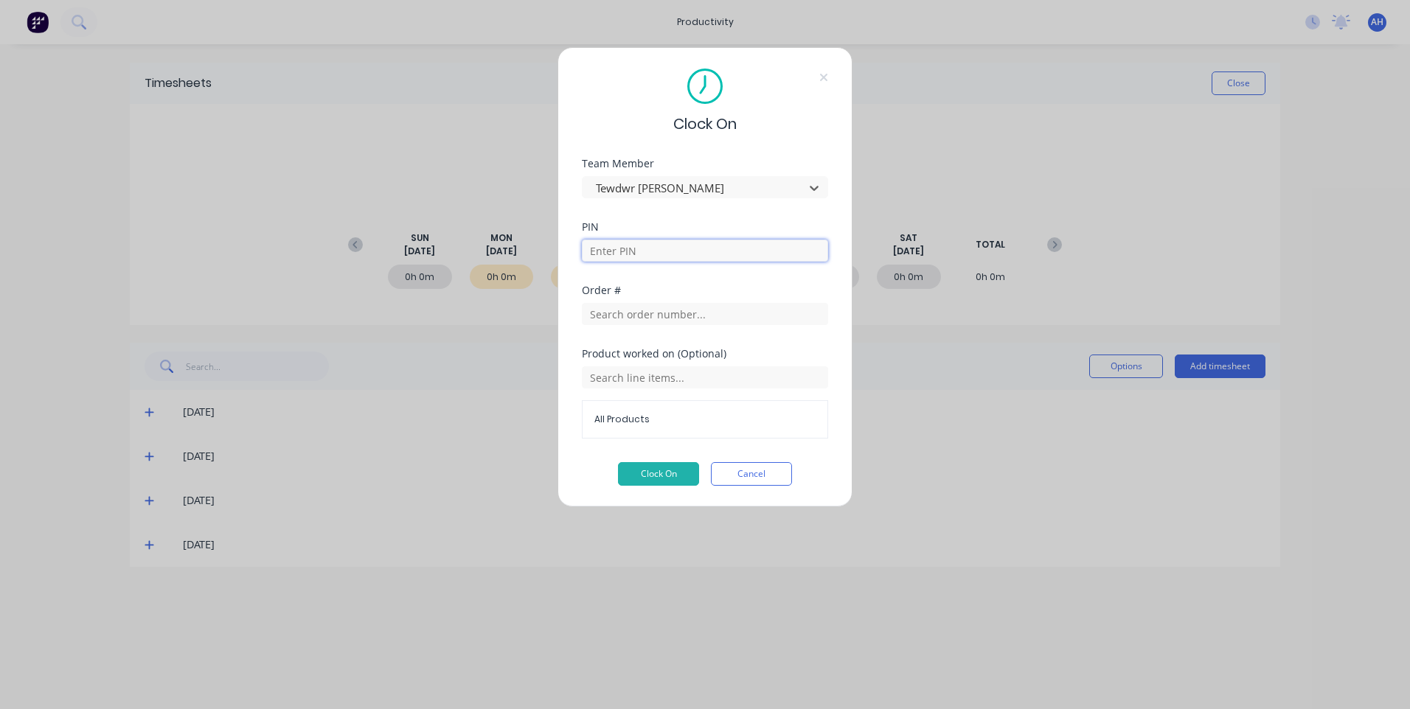
click at [659, 254] on input at bounding box center [705, 251] width 246 height 22
type input "2711"
click at [652, 310] on input "text" at bounding box center [705, 314] width 246 height 22
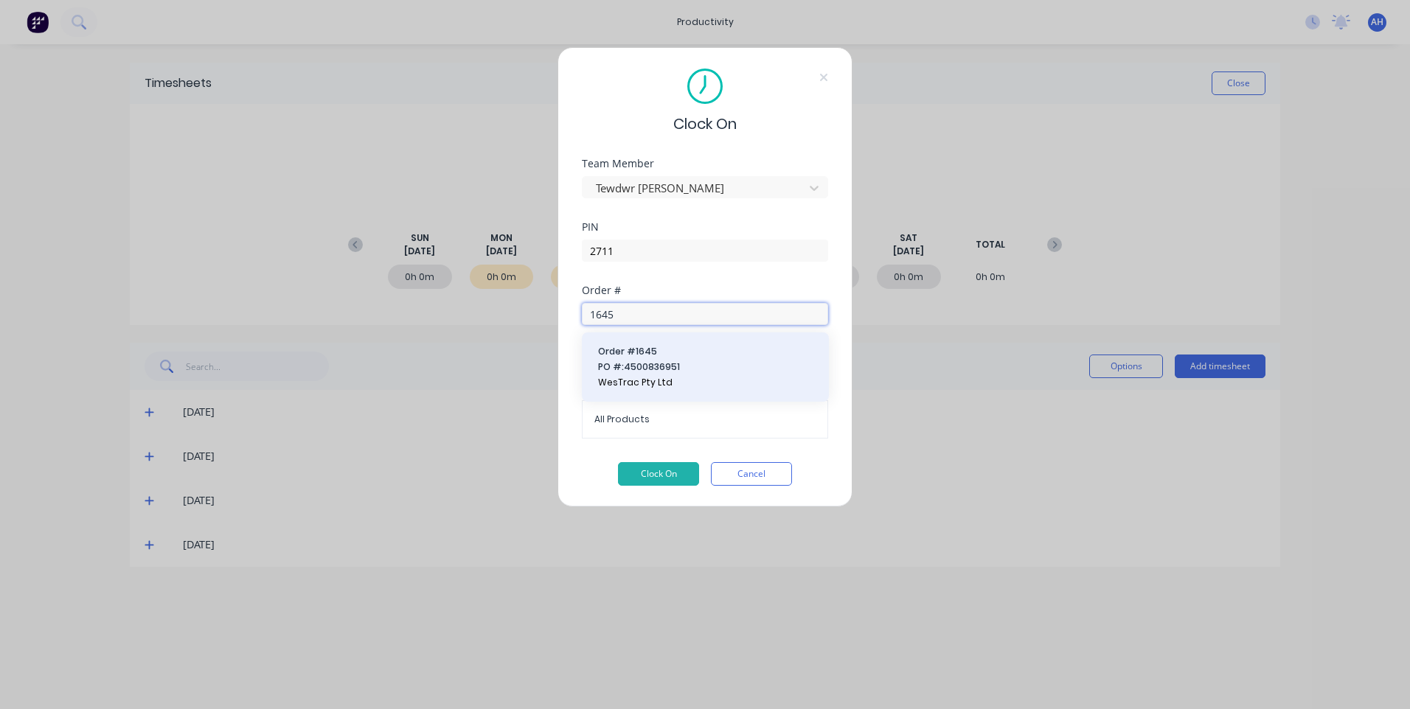
type input "1645"
click at [658, 361] on span "PO #: 4500836951" at bounding box center [705, 367] width 215 height 13
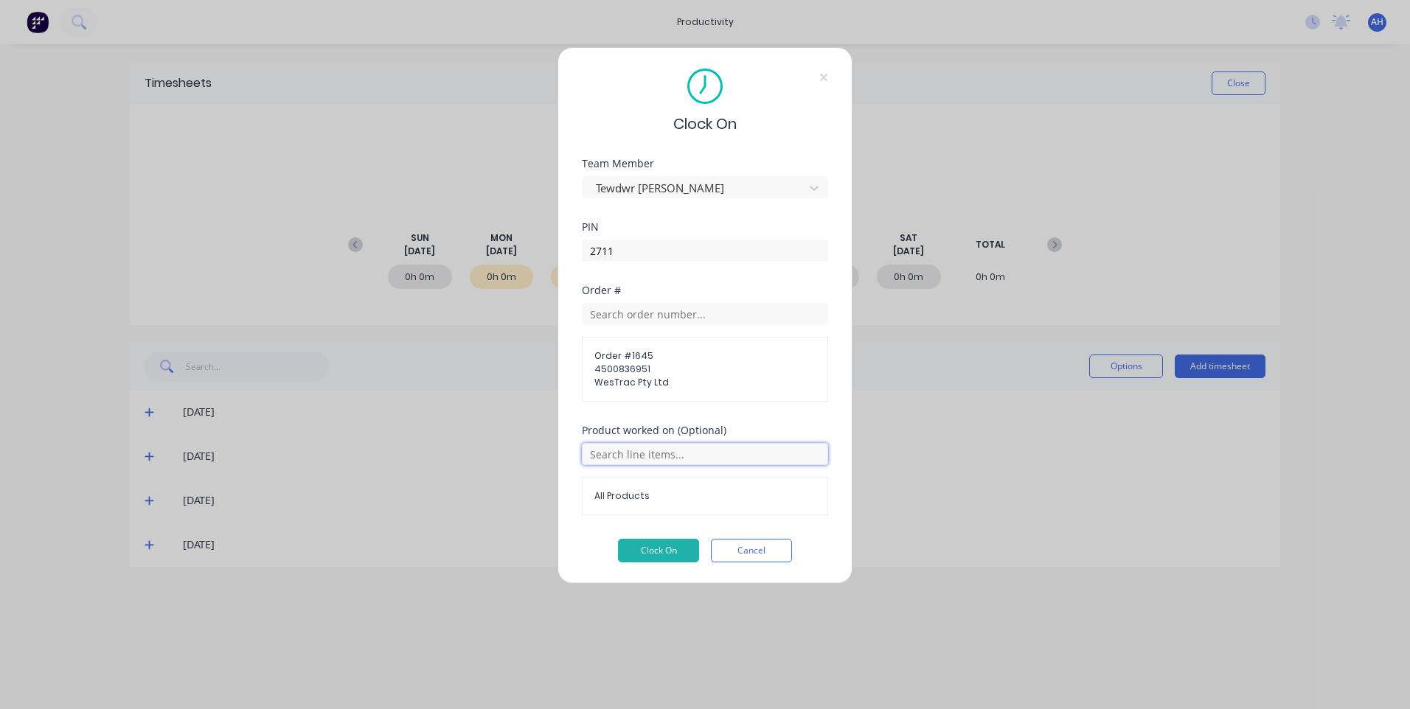
click at [661, 462] on input "text" at bounding box center [705, 454] width 246 height 22
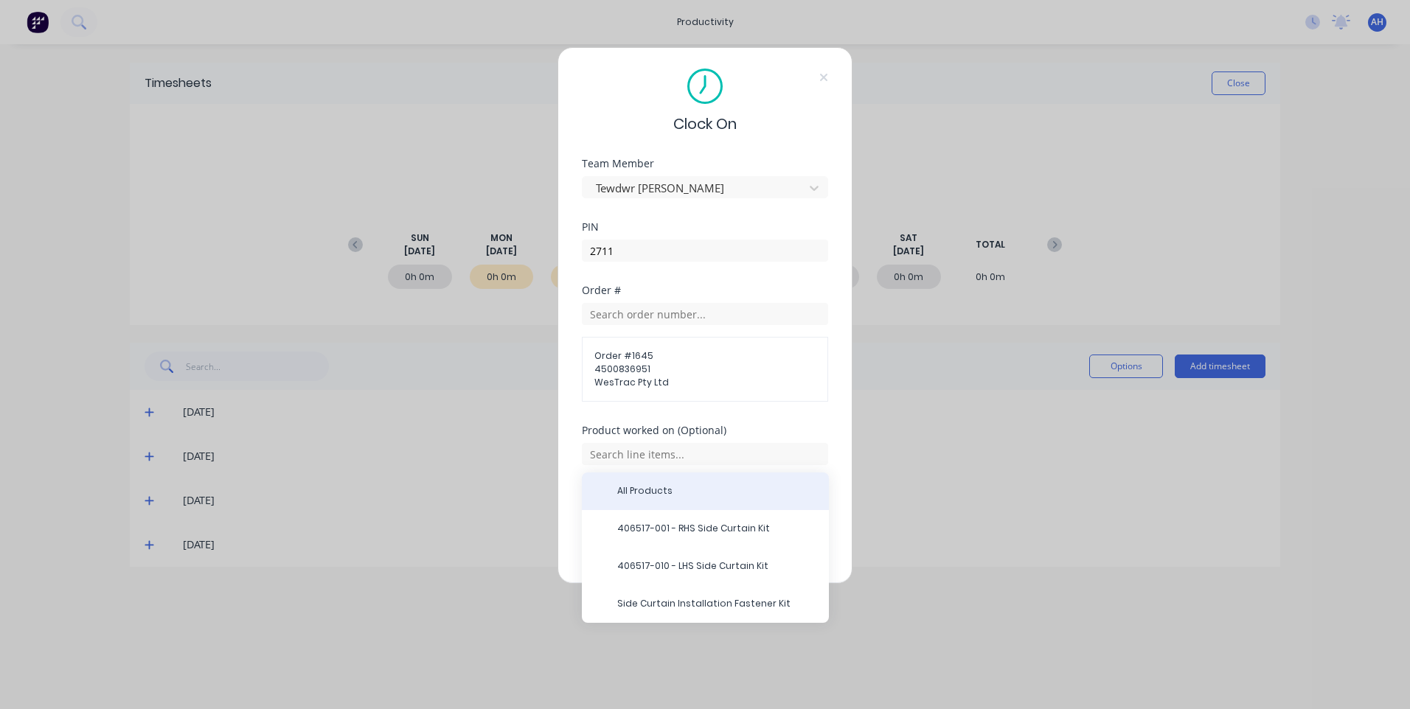
click at [654, 490] on span "All Products" at bounding box center [717, 490] width 200 height 13
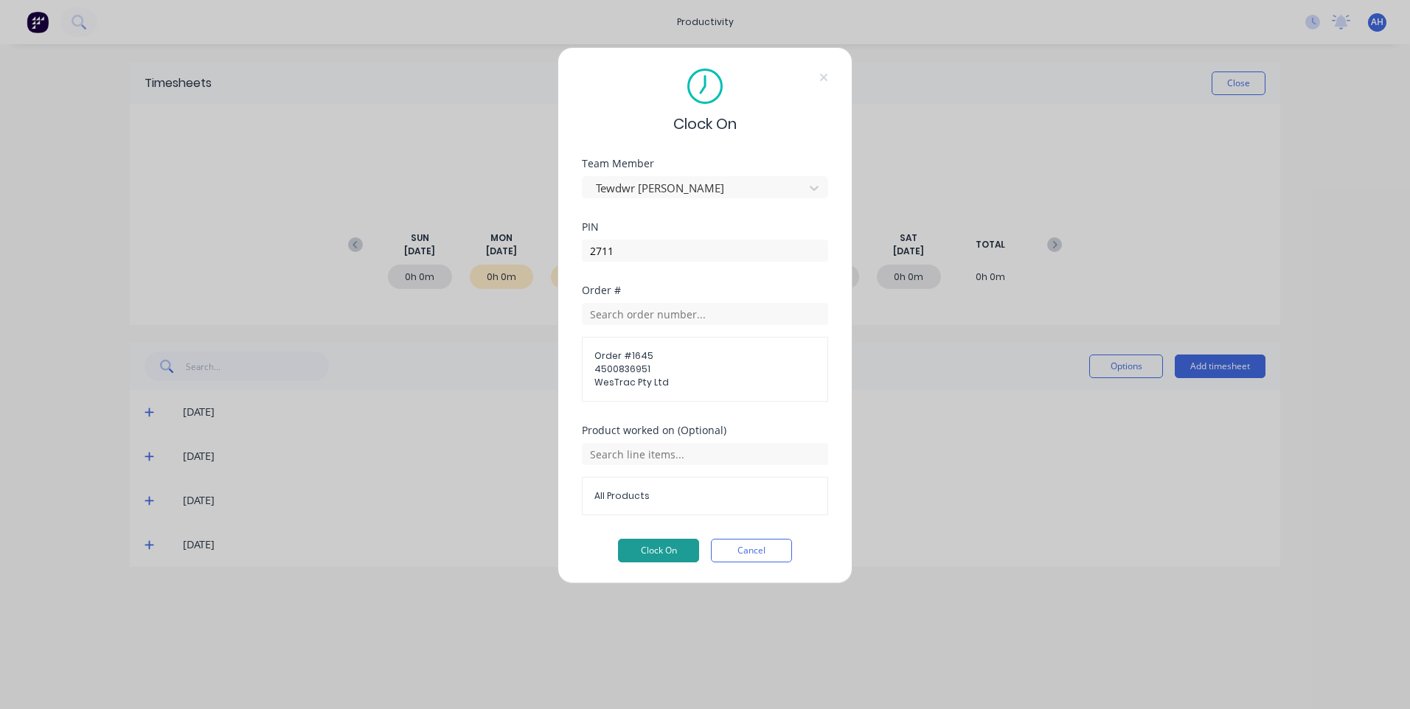
click at [652, 554] on button "Clock On" at bounding box center [658, 551] width 81 height 24
